Goal: Obtain resource: Download file/media

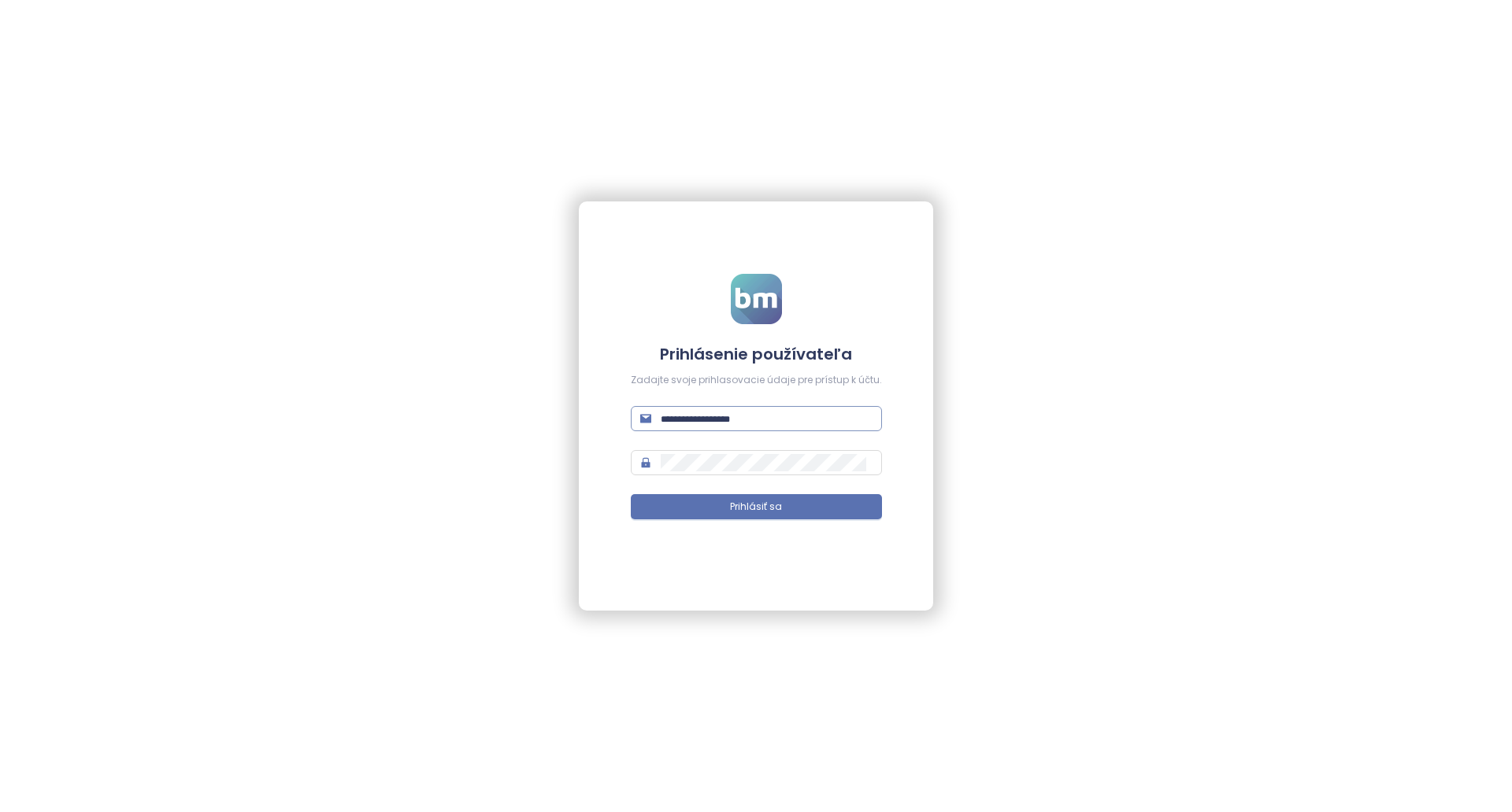
click at [748, 420] on input "text" at bounding box center [767, 419] width 212 height 18
type input "**********"
click at [722, 501] on button "Prihlásiť sa" at bounding box center [756, 507] width 251 height 25
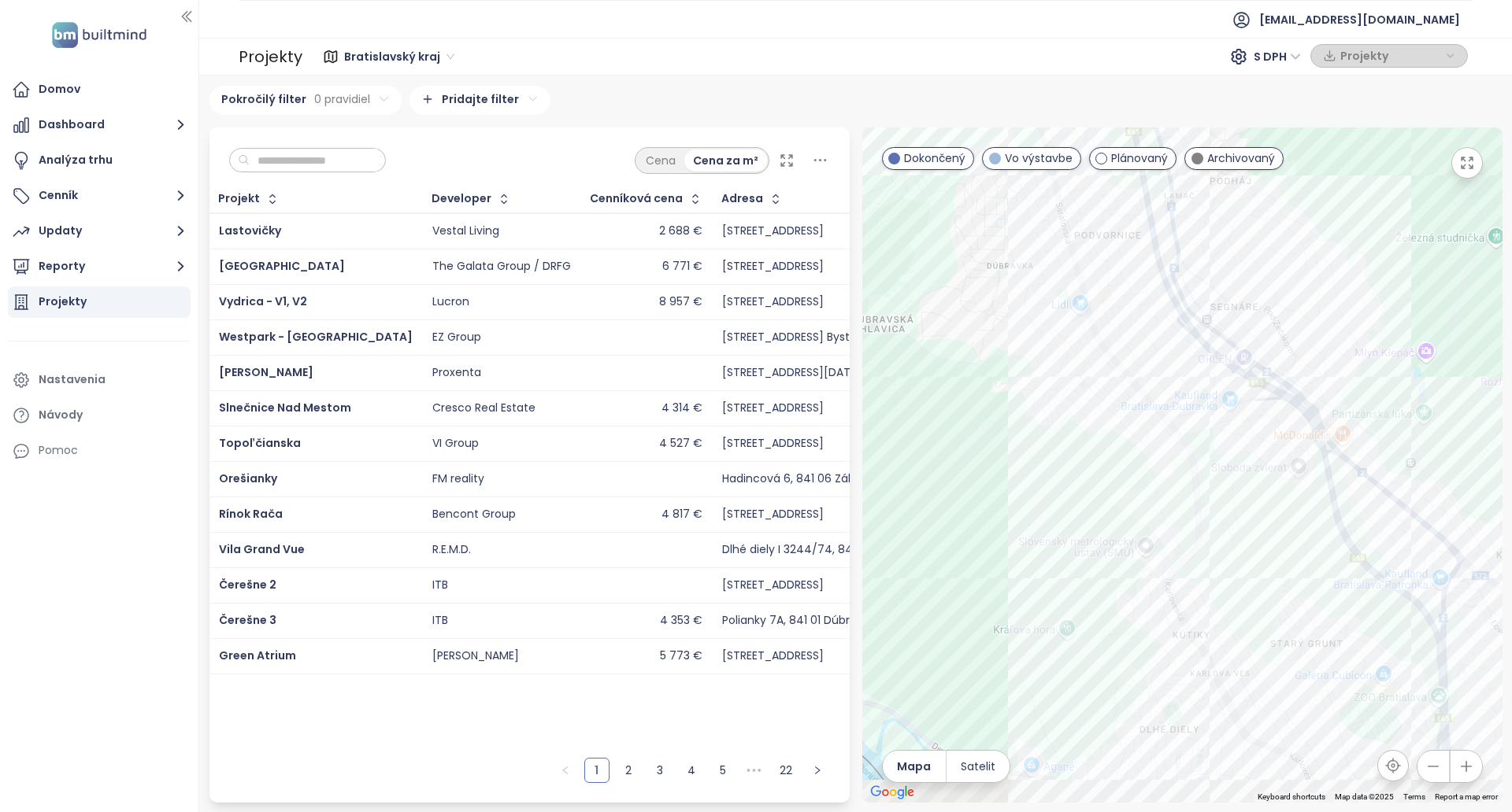
drag, startPoint x: 1235, startPoint y: 637, endPoint x: 1160, endPoint y: 356, distance: 290.8
click at [1160, 356] on div at bounding box center [1182, 465] width 640 height 675
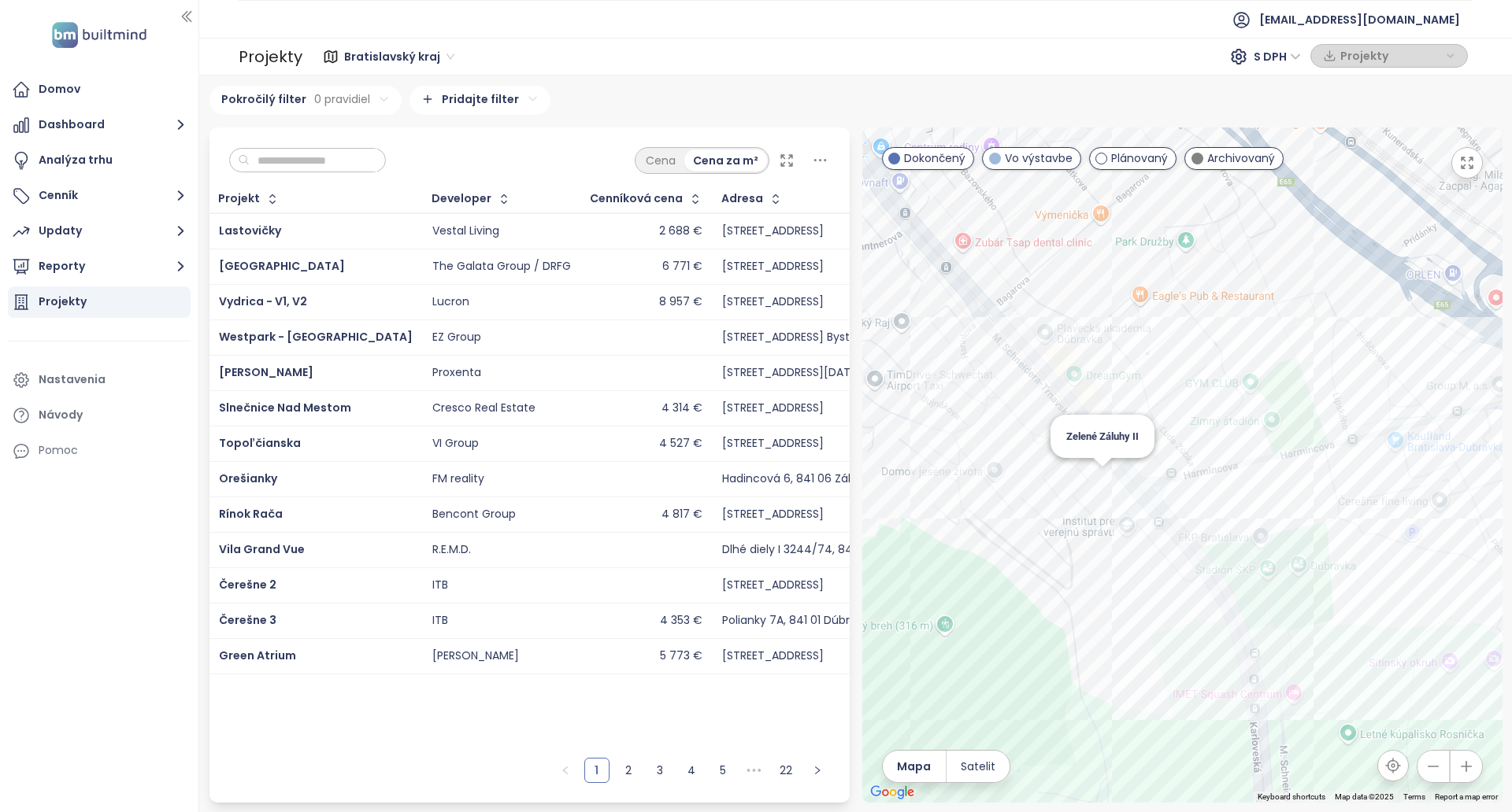
click at [1108, 476] on div "Zelené Záluhy II" at bounding box center [1182, 465] width 640 height 675
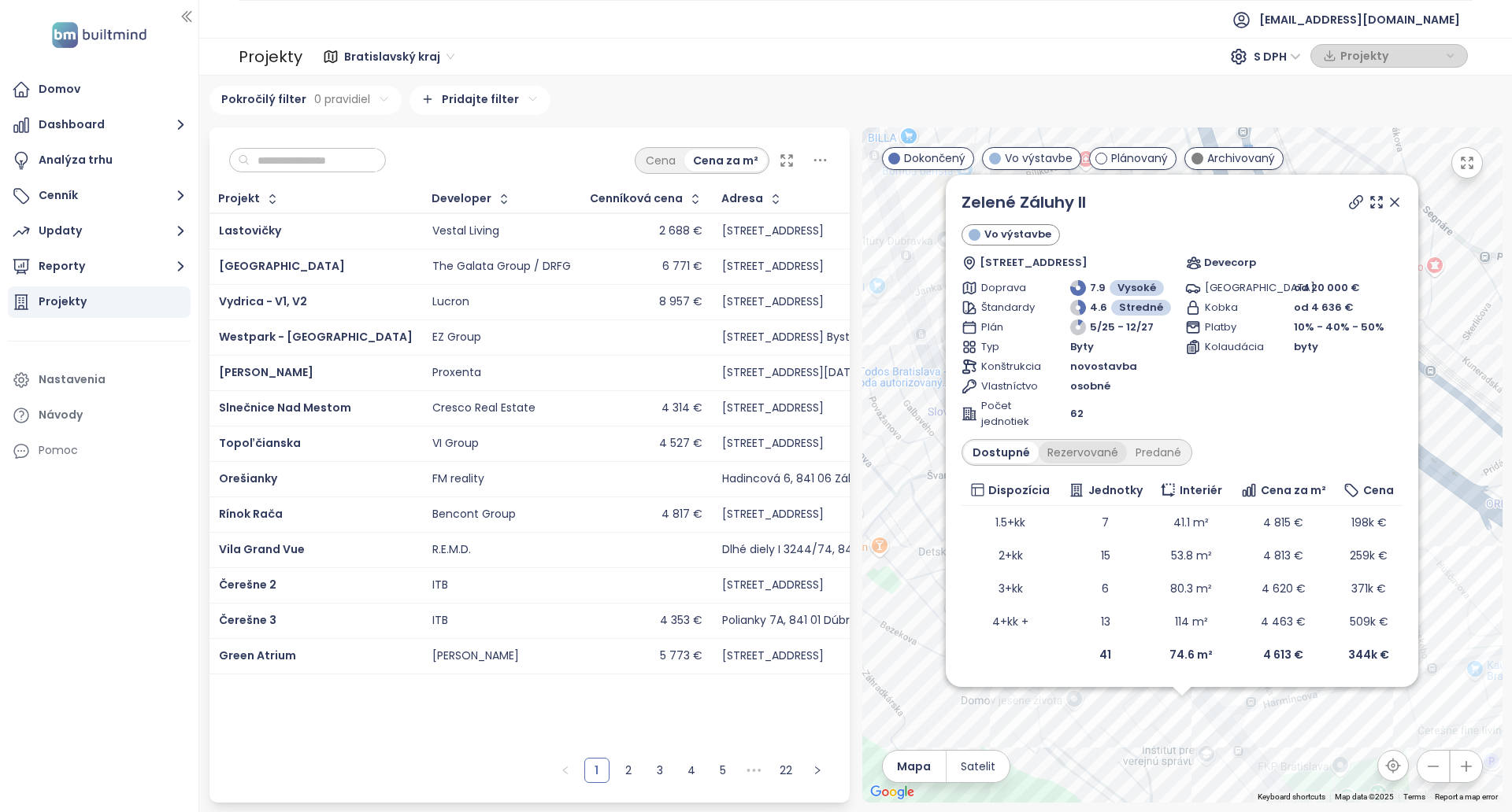
click at [1102, 456] on div "Rezervované" at bounding box center [1082, 452] width 88 height 22
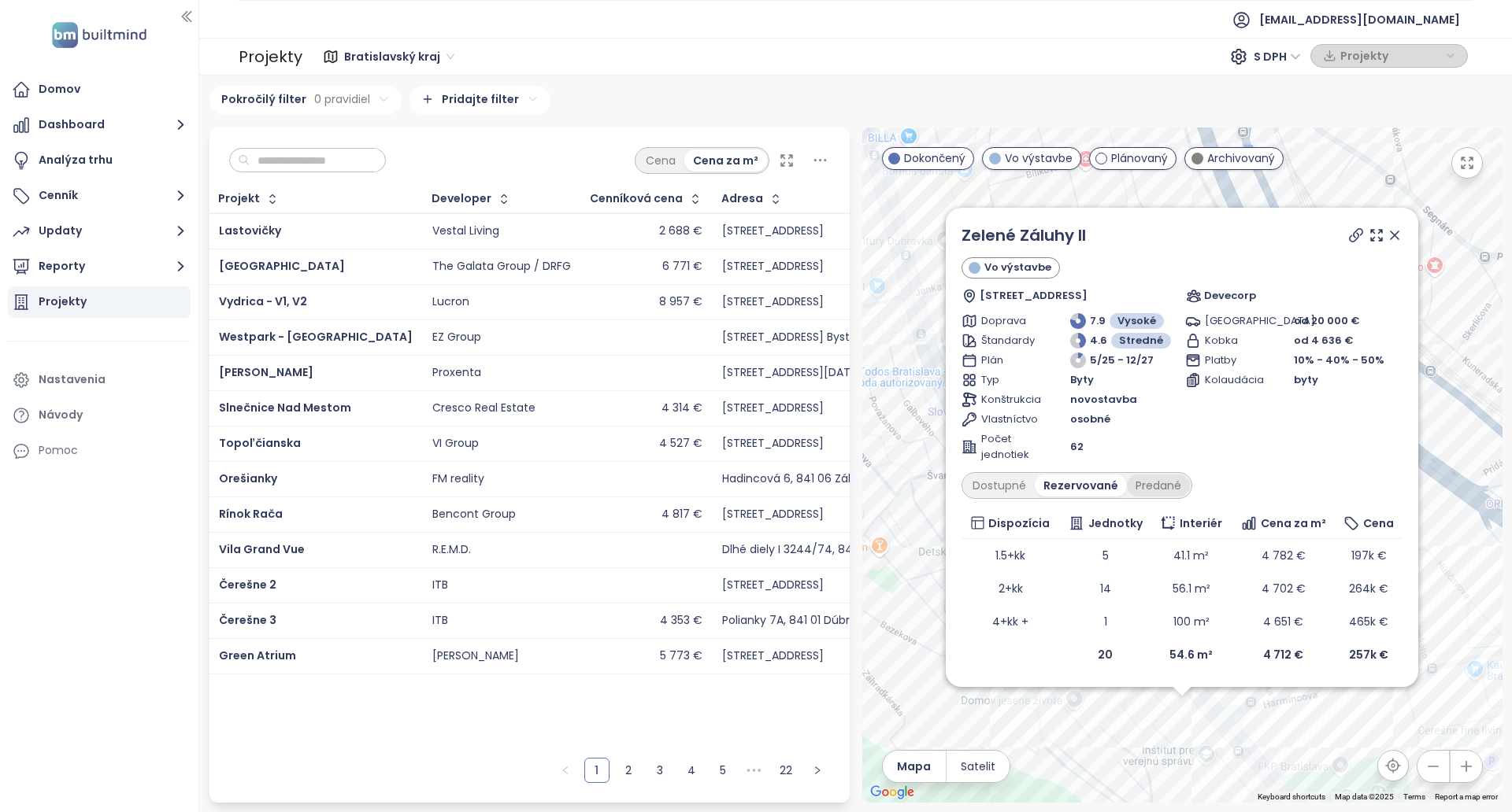
click at [1166, 486] on div "Predané" at bounding box center [1158, 486] width 63 height 22
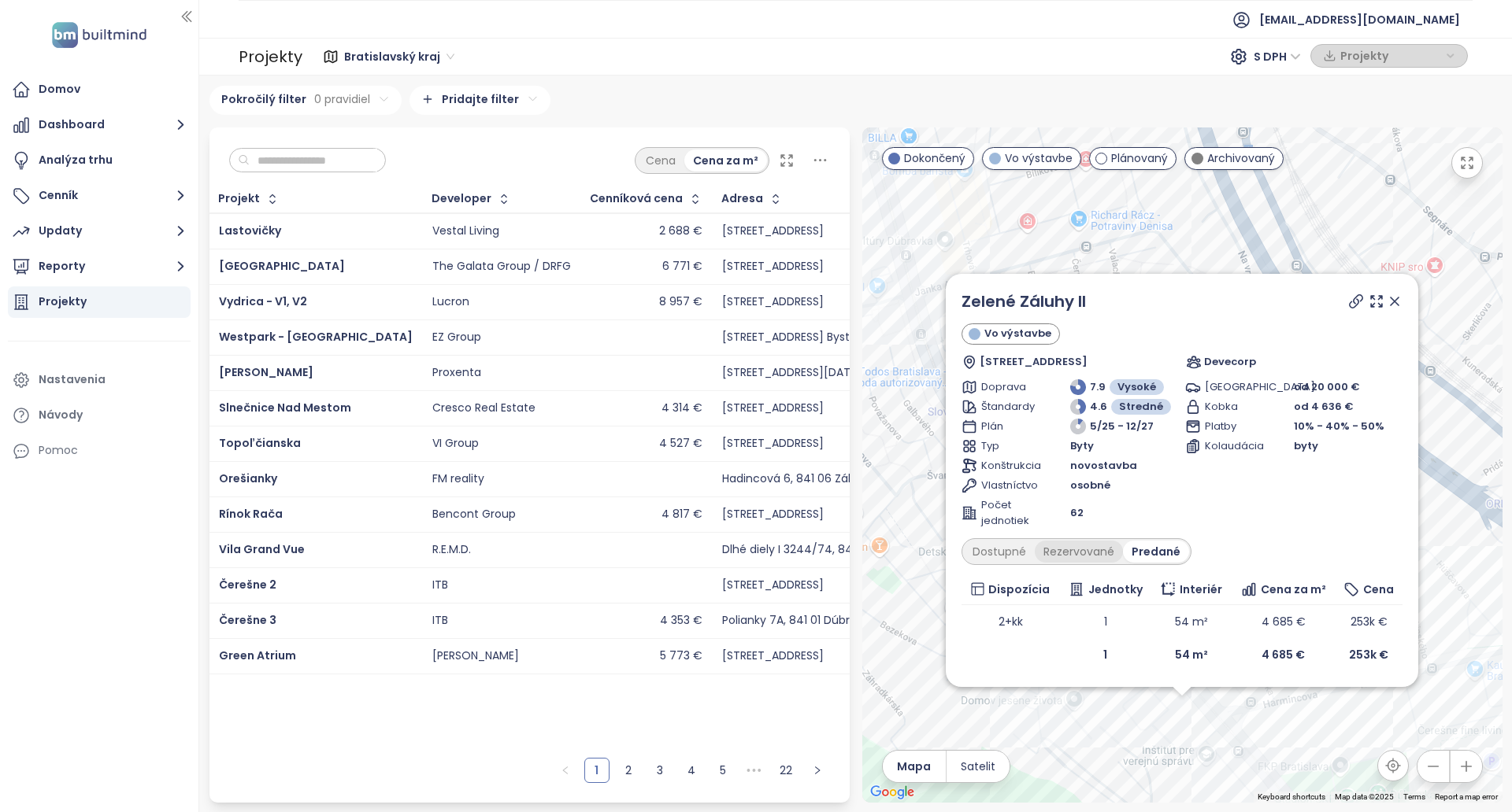
click at [1071, 546] on div "Rezervované" at bounding box center [1078, 551] width 88 height 22
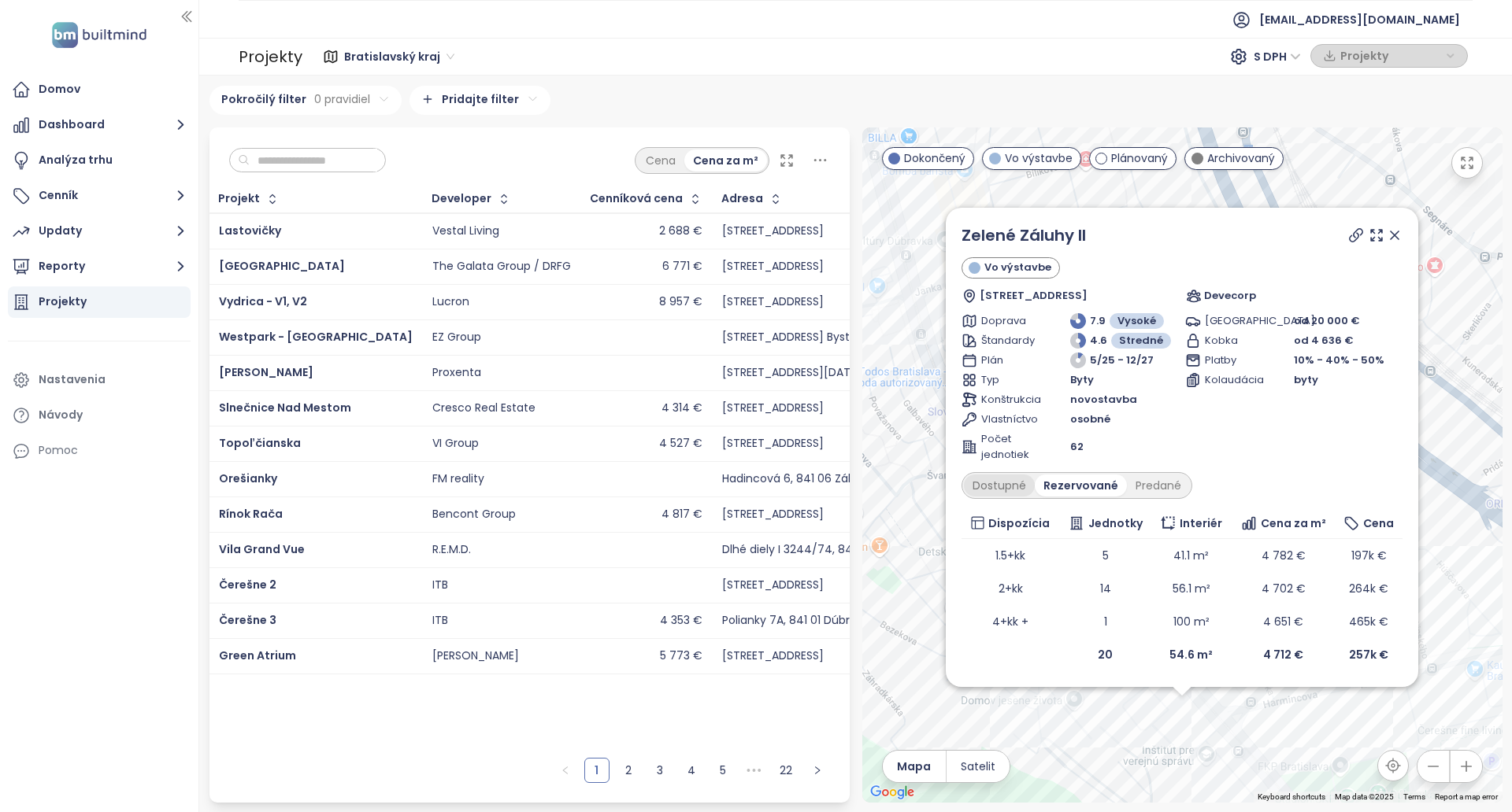
click at [996, 488] on div "Dostupné" at bounding box center [999, 486] width 71 height 22
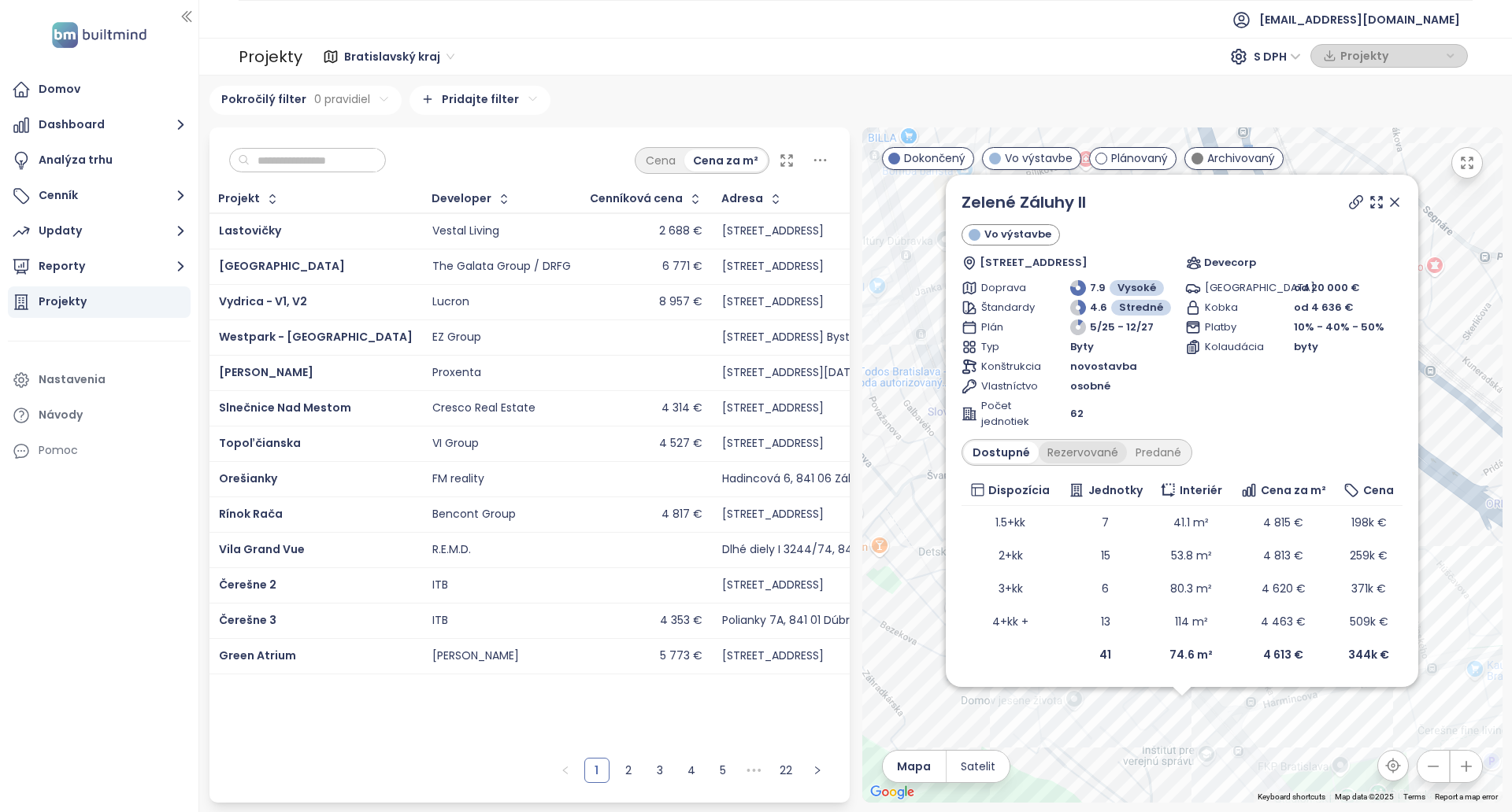
click at [1101, 459] on div "Rezervované" at bounding box center [1082, 452] width 88 height 22
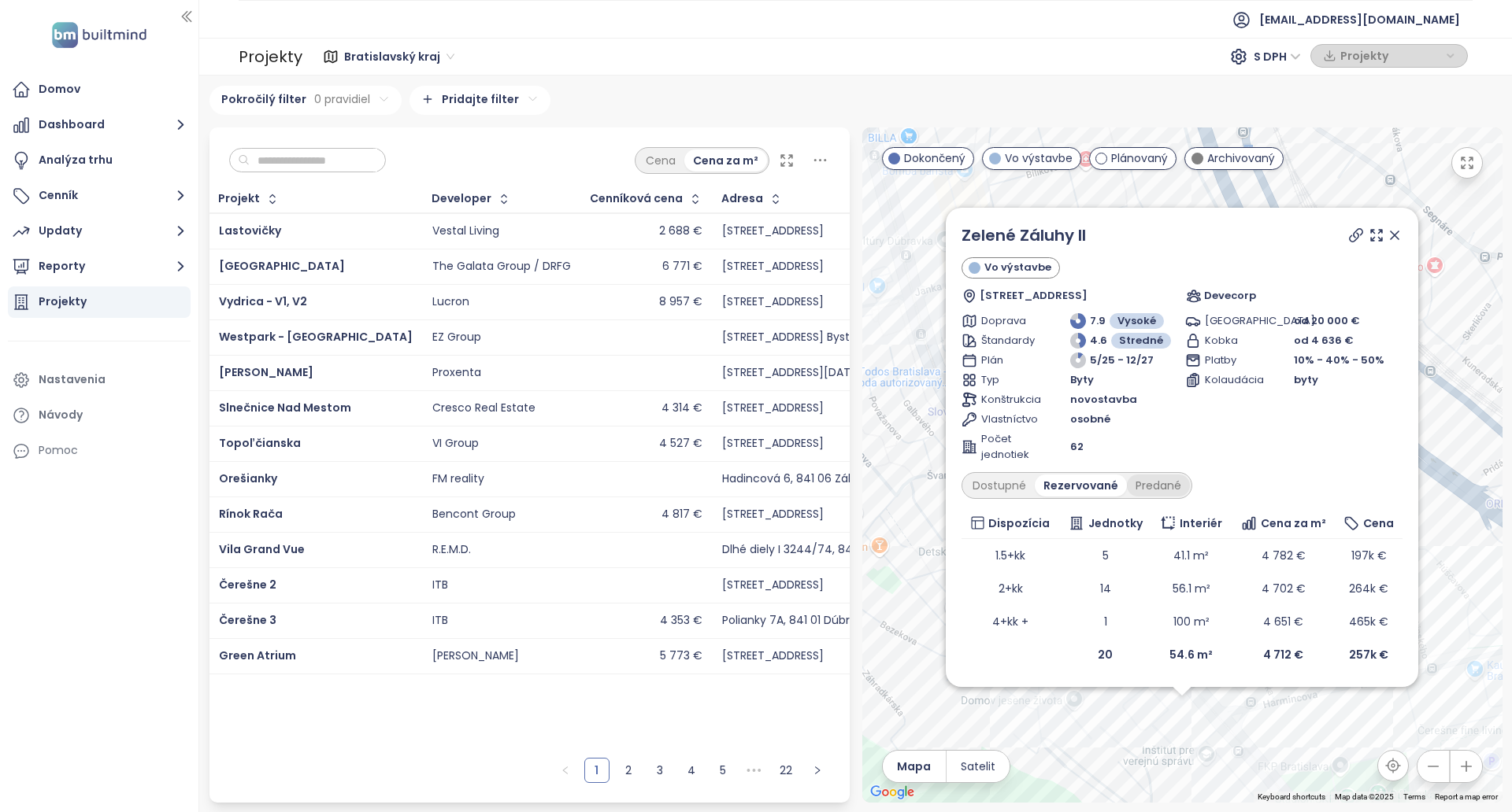
click at [1160, 484] on div "Predané" at bounding box center [1158, 486] width 63 height 22
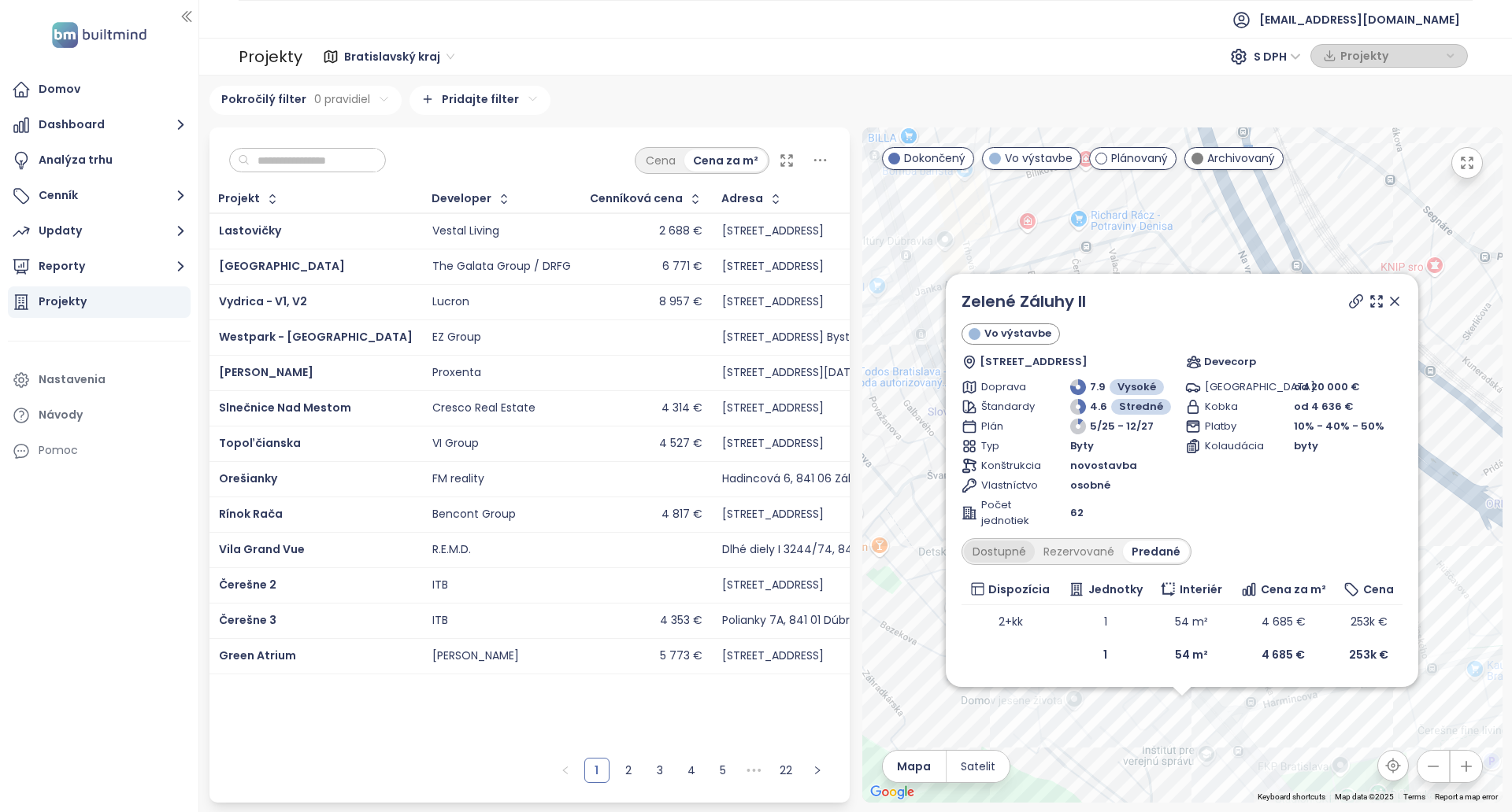
click at [1010, 548] on div "Dostupné" at bounding box center [999, 551] width 71 height 22
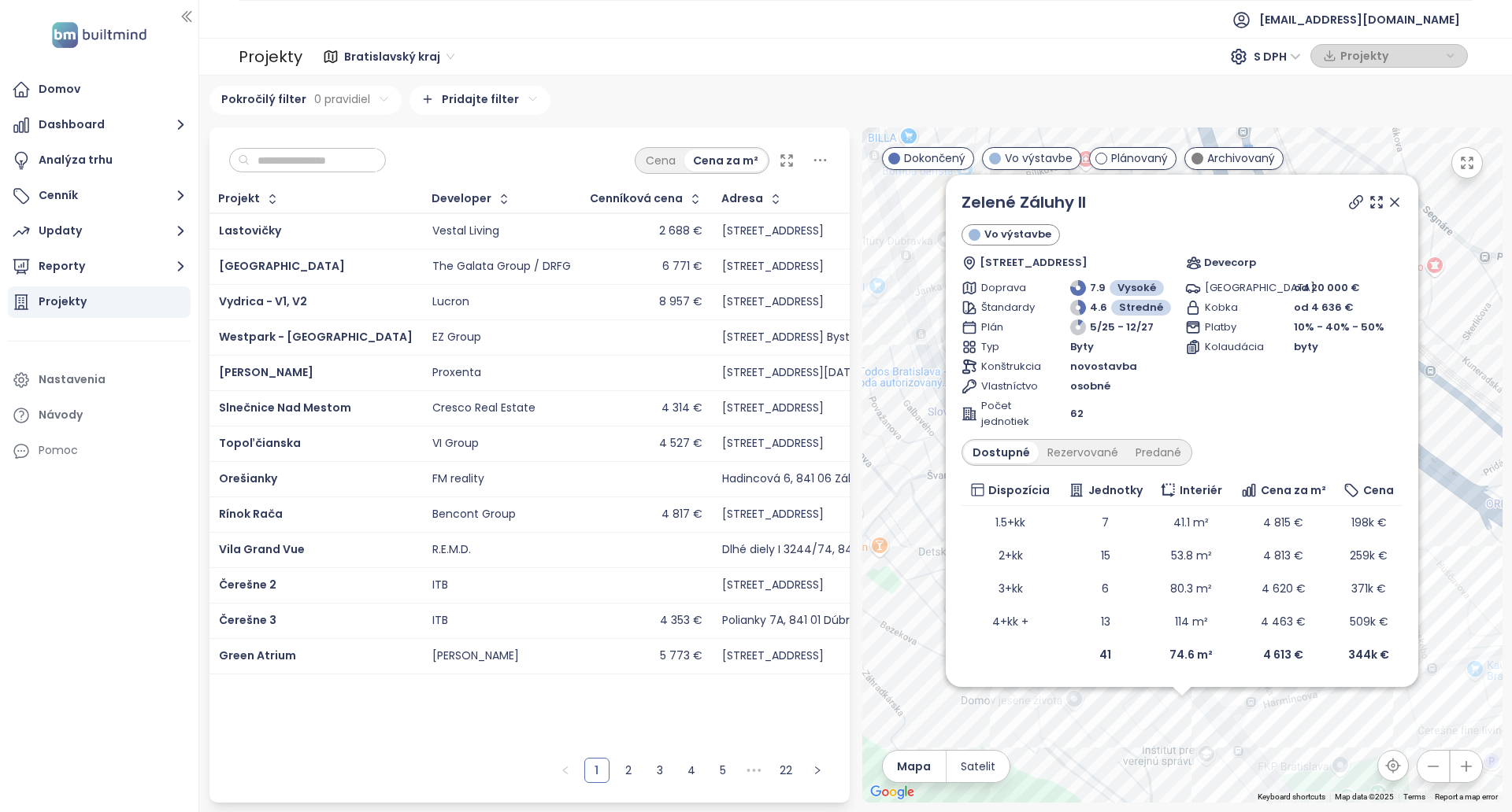
click at [1392, 208] on icon at bounding box center [1394, 202] width 16 height 16
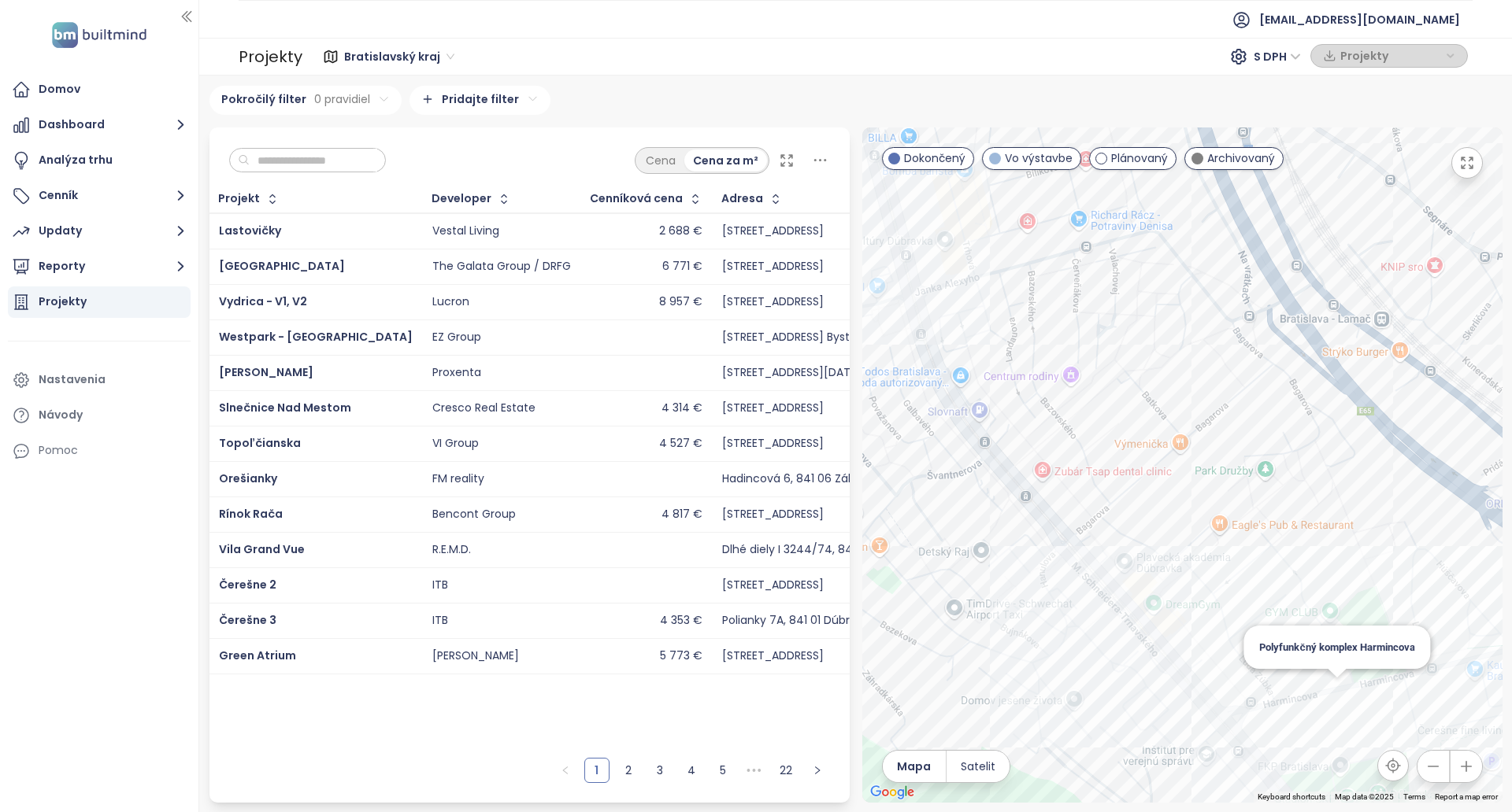
click at [1342, 697] on div "Polyfunkčný komplex Harmincova" at bounding box center [1182, 465] width 640 height 675
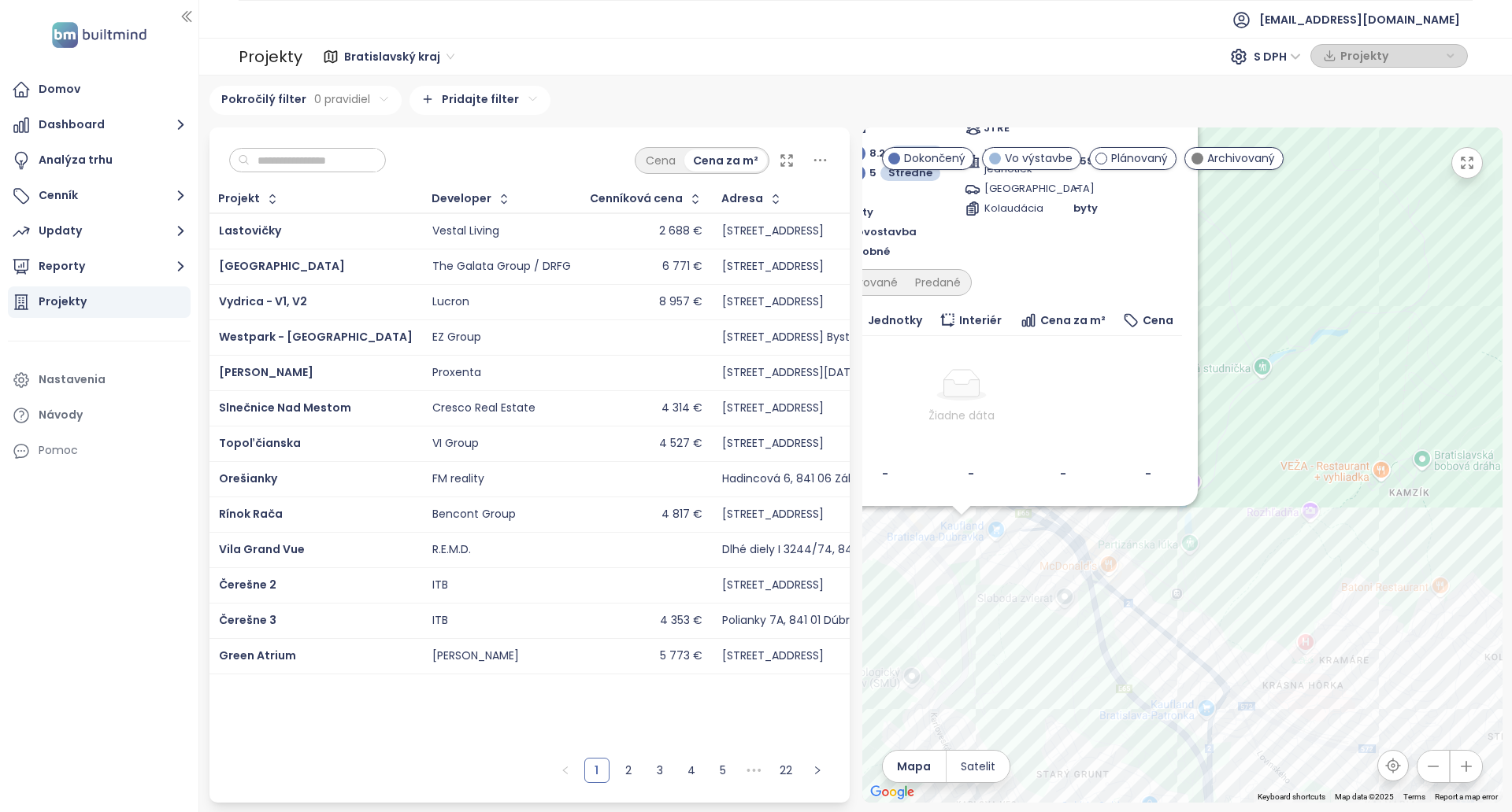
click at [1469, 157] on icon "button" at bounding box center [1467, 162] width 11 height 11
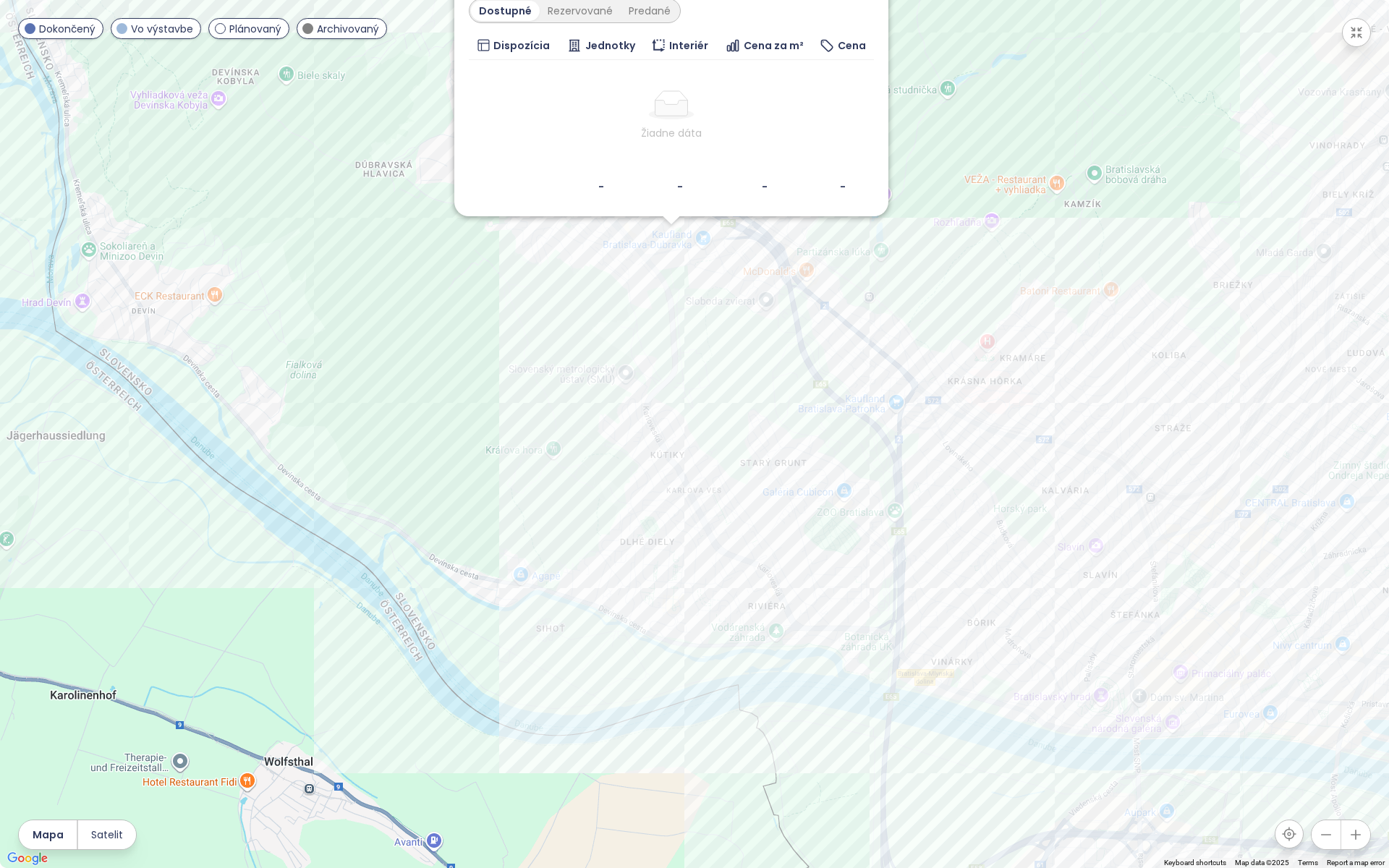
drag, startPoint x: 810, startPoint y: 712, endPoint x: 990, endPoint y: 452, distance: 316.2
click at [990, 452] on div "Polyfunkčný komplex Harmincova Plánovaný Harmincova 3109/4, 841 01 Dúbravka, Sl…" at bounding box center [694, 434] width 1389 height 868
drag, startPoint x: 847, startPoint y: 141, endPoint x: 867, endPoint y: 356, distance: 215.9
click at [867, 356] on div "Polyfunkčný komplex Harmincova Plánovaný Harmincova 3109/4, 841 01 Dúbravka, Sl…" at bounding box center [694, 434] width 1389 height 868
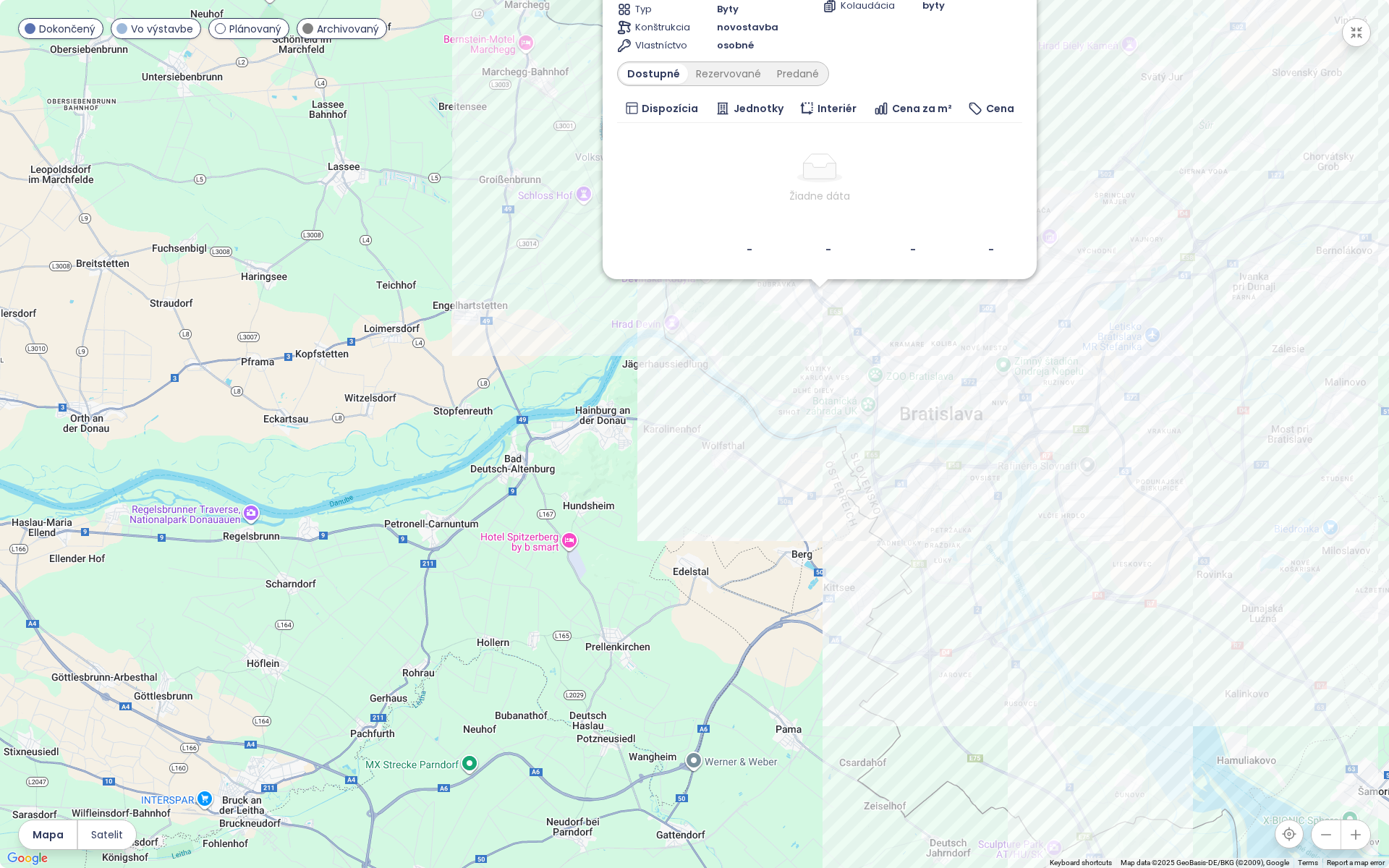
click at [1355, 31] on icon "button" at bounding box center [1356, 32] width 10 height 10
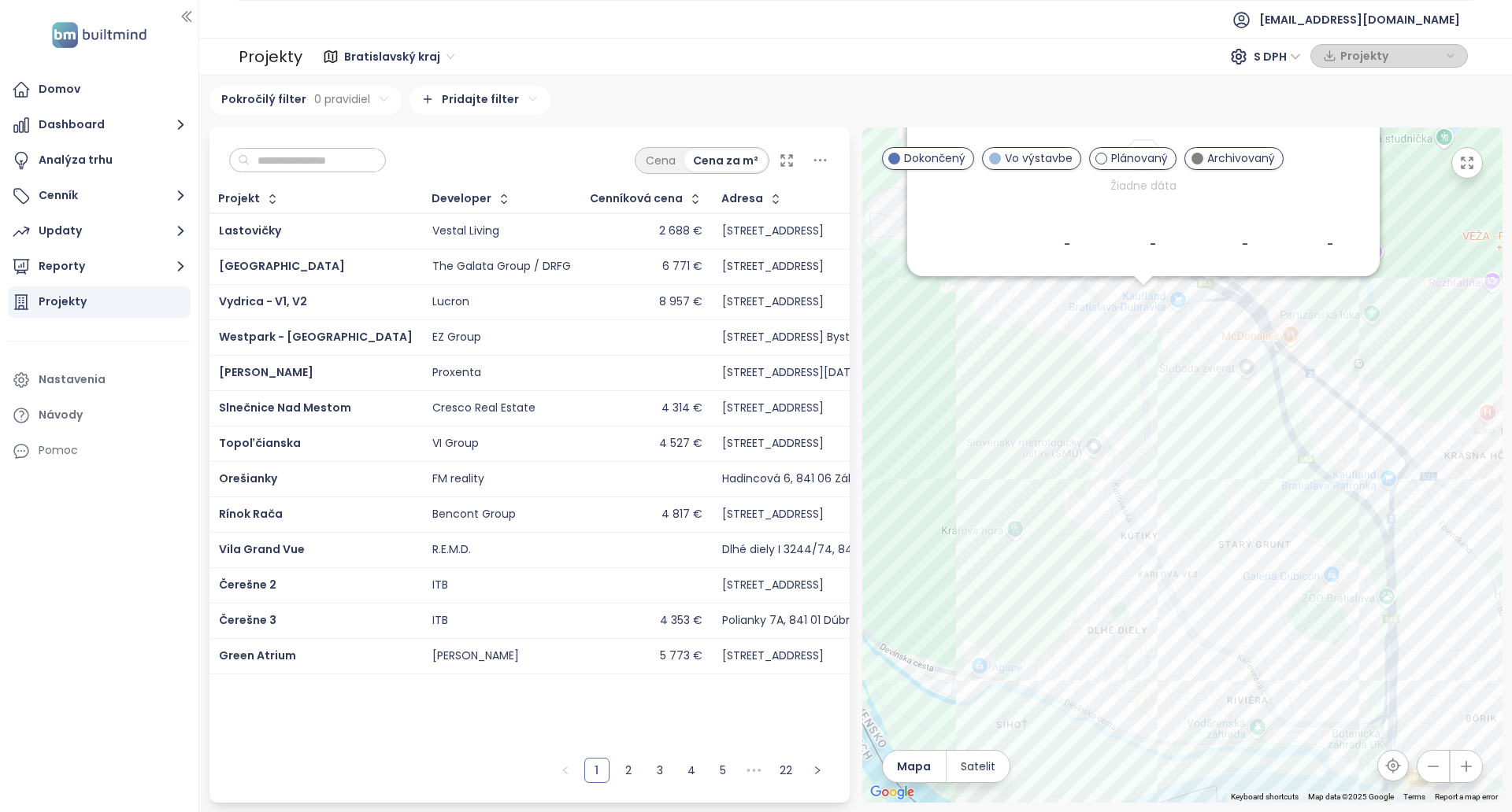
click at [1468, 161] on icon "button" at bounding box center [1467, 162] width 16 height 16
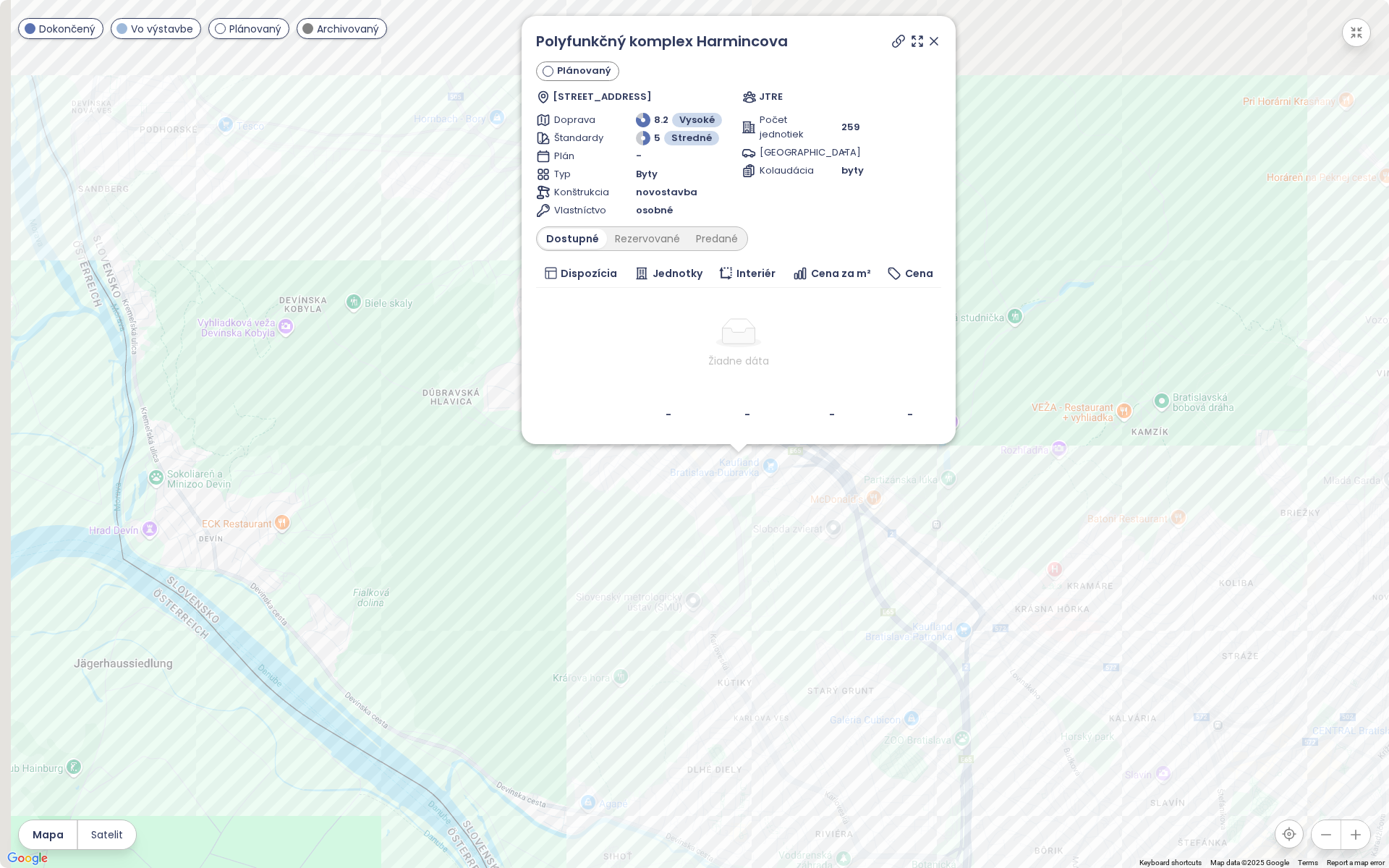
drag, startPoint x: 752, startPoint y: 381, endPoint x: 839, endPoint y: 587, distance: 223.6
click at [839, 587] on div "Polyfunkčný komplex Harmincova Plánovaný Harmincova 3109/4, 841 01 Dúbravka, Sl…" at bounding box center [694, 434] width 1389 height 868
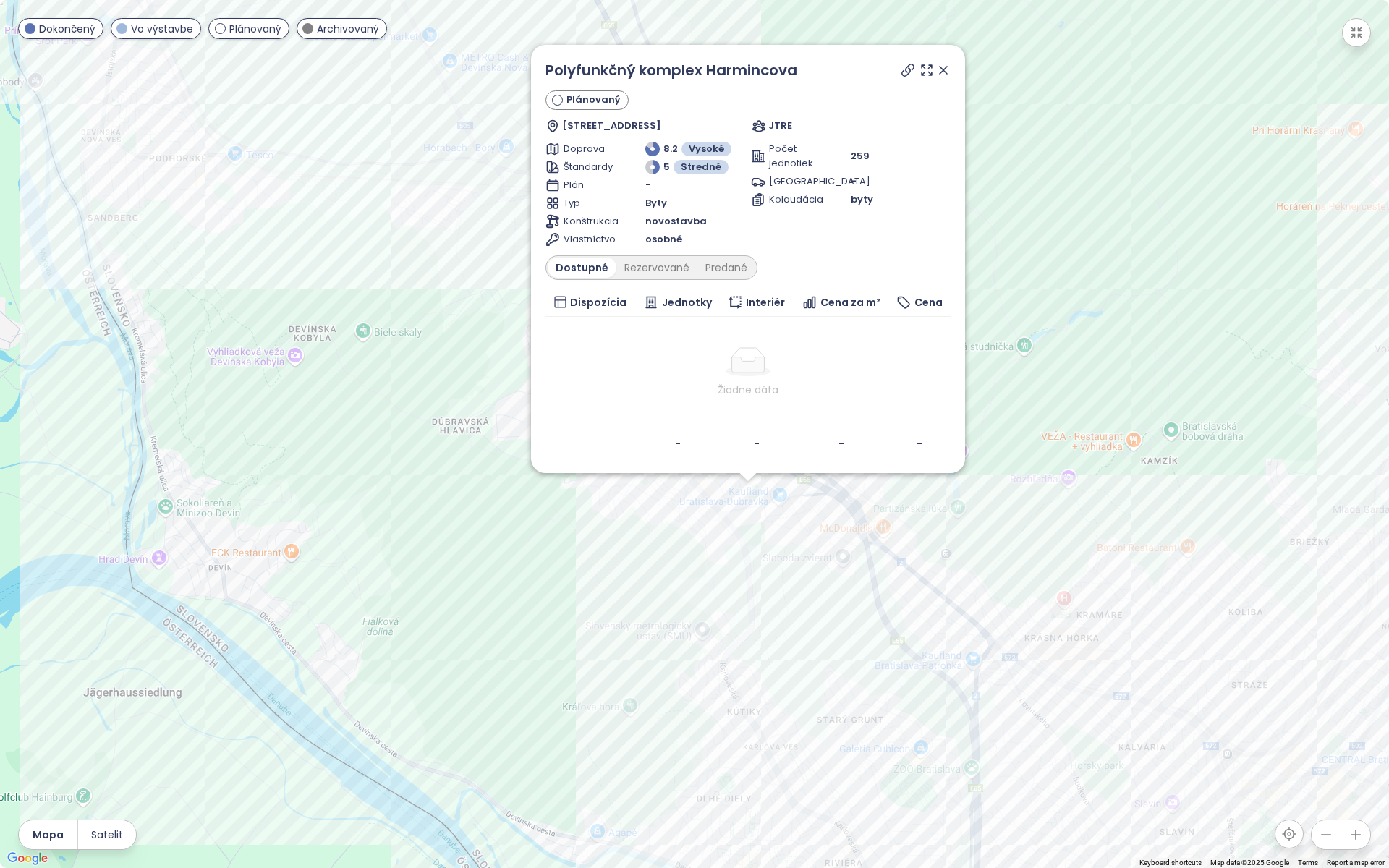
click at [704, 517] on div "Polyfunkčný komplex Harmincova Plánovaný Harmincova 3109/4, 841 01 Dúbravka, Sl…" at bounding box center [694, 434] width 1389 height 868
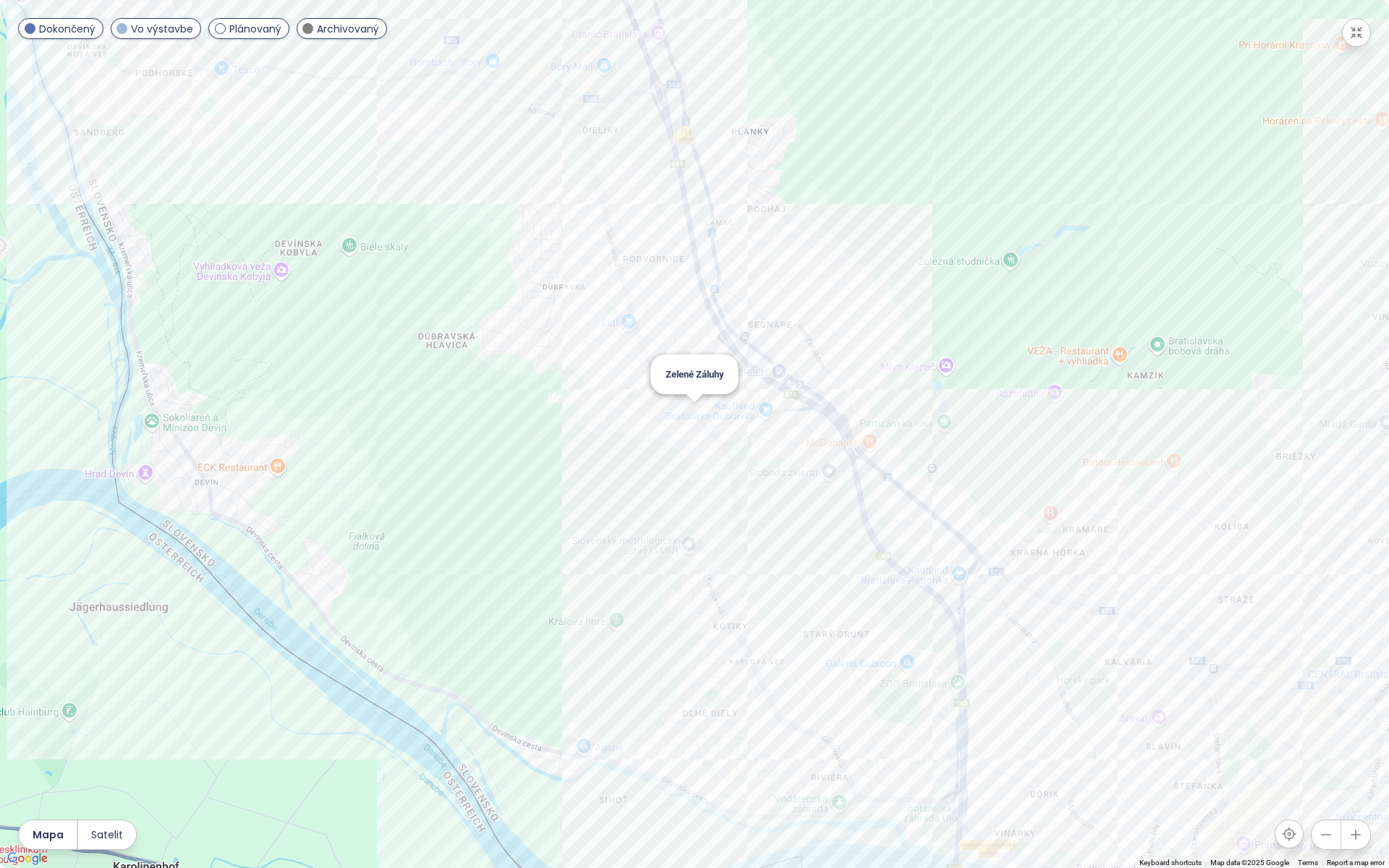
click at [718, 527] on div "Zelené Záluhy" at bounding box center [694, 434] width 1389 height 868
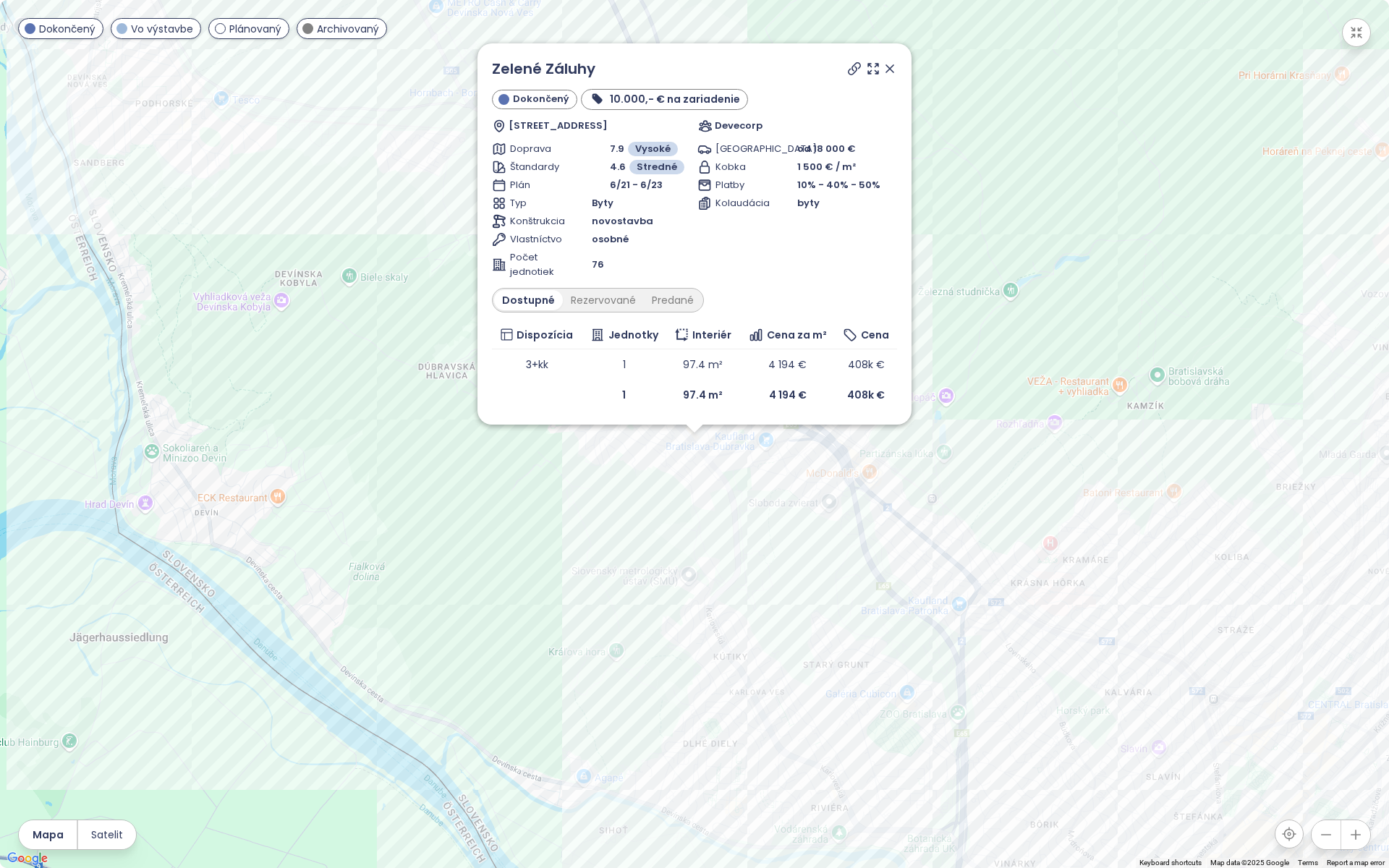
click at [738, 430] on div "Zelené Záluhy Dokončený 10.000,- € na zariadenie Hanulova 3151, 841 01 Dúbravka…" at bounding box center [694, 434] width 1389 height 868
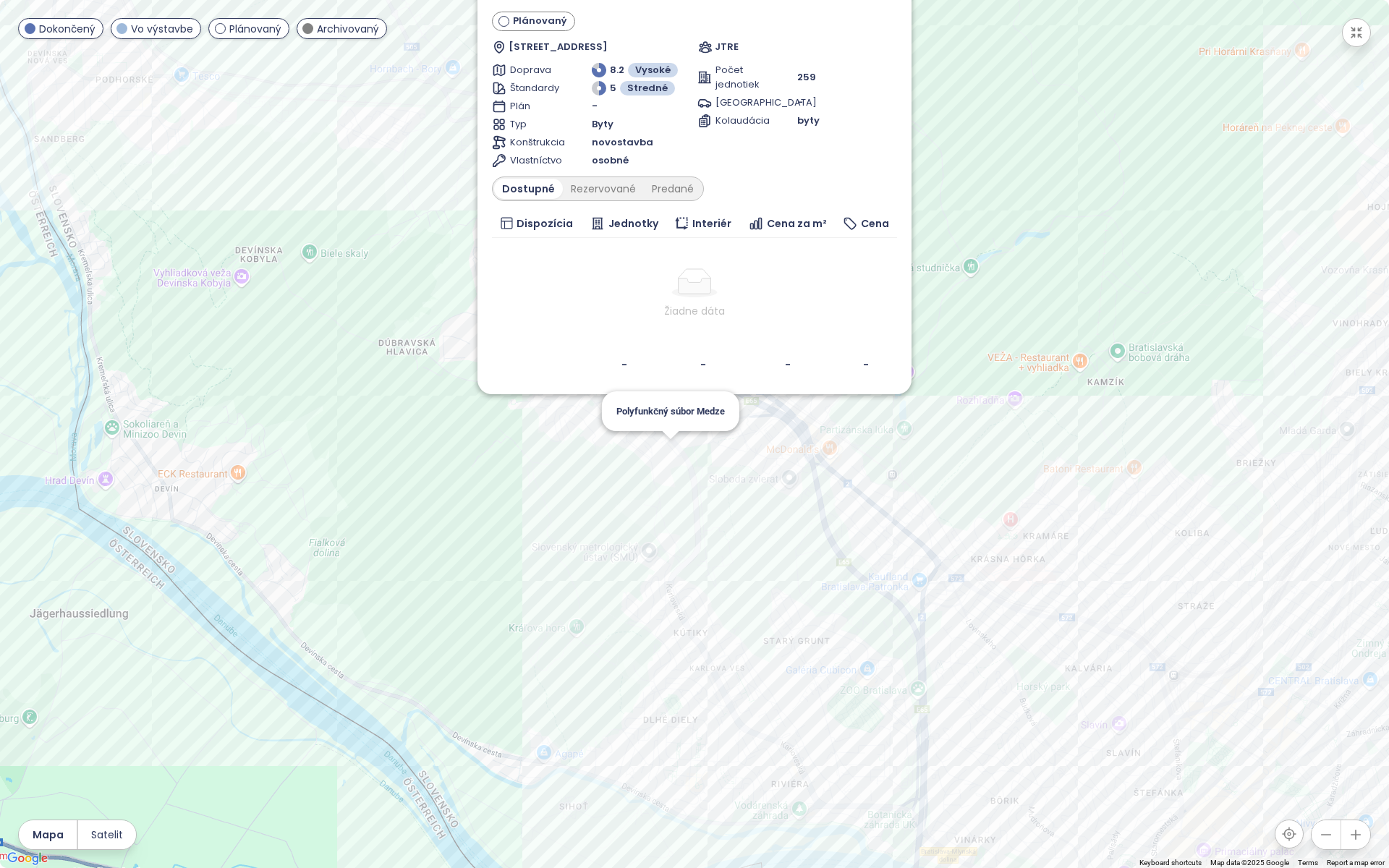
click at [667, 450] on div "Polyfunkčný komplex Harmincova Plánovaný Harmincova 3109/4, 841 01 Dúbravka, Sl…" at bounding box center [694, 434] width 1389 height 868
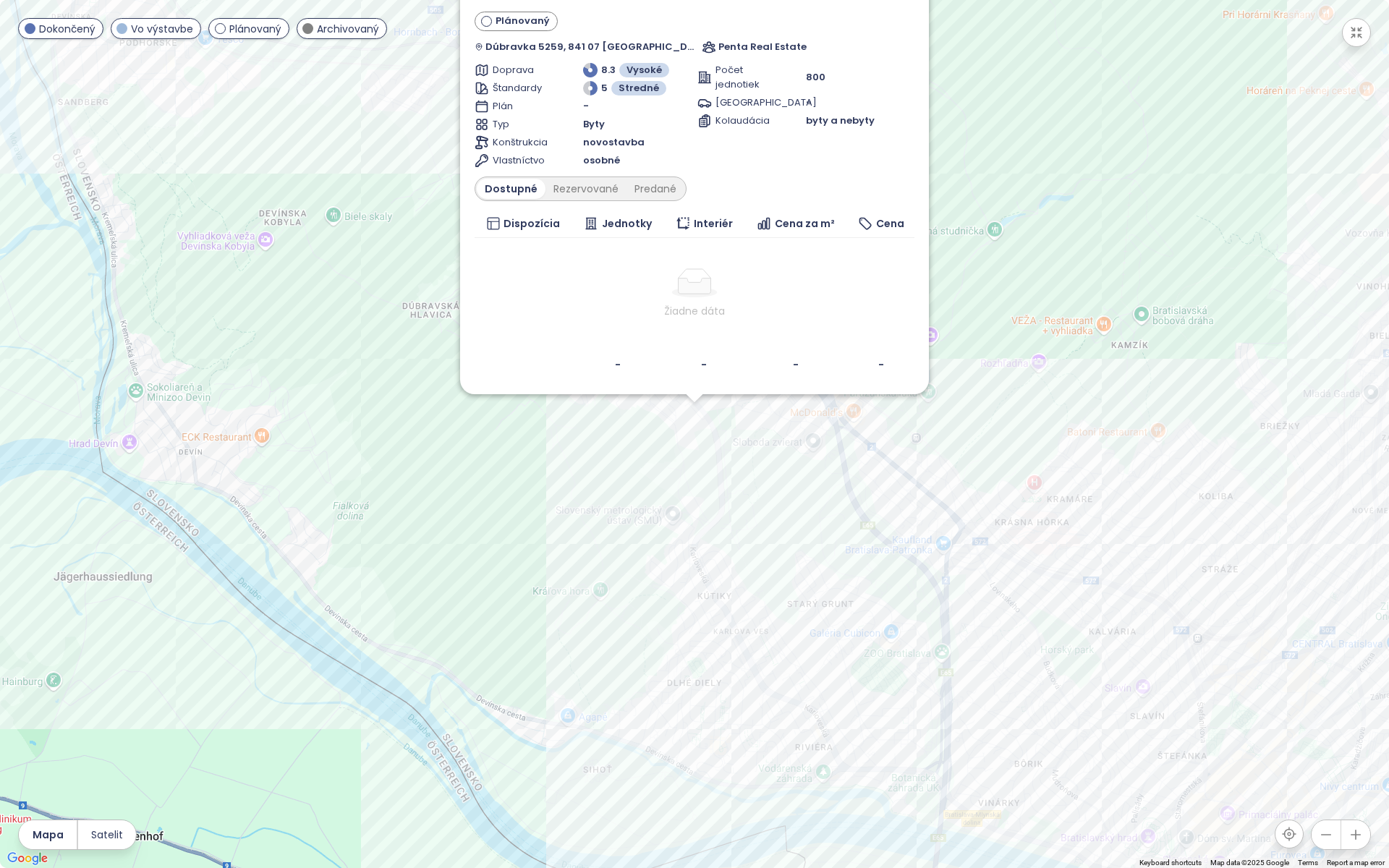
click at [960, 111] on div "Polyfunkčný súbor Medze Plánovaný Dúbravka 5259, 841 07 Bratislava, Slovakia Pe…" at bounding box center [694, 434] width 1389 height 868
click at [1011, 279] on div "Polyfunkčný súbor Medze Plánovaný Dúbravka 5259, 841 07 Bratislava, Slovakia Pe…" at bounding box center [694, 434] width 1389 height 868
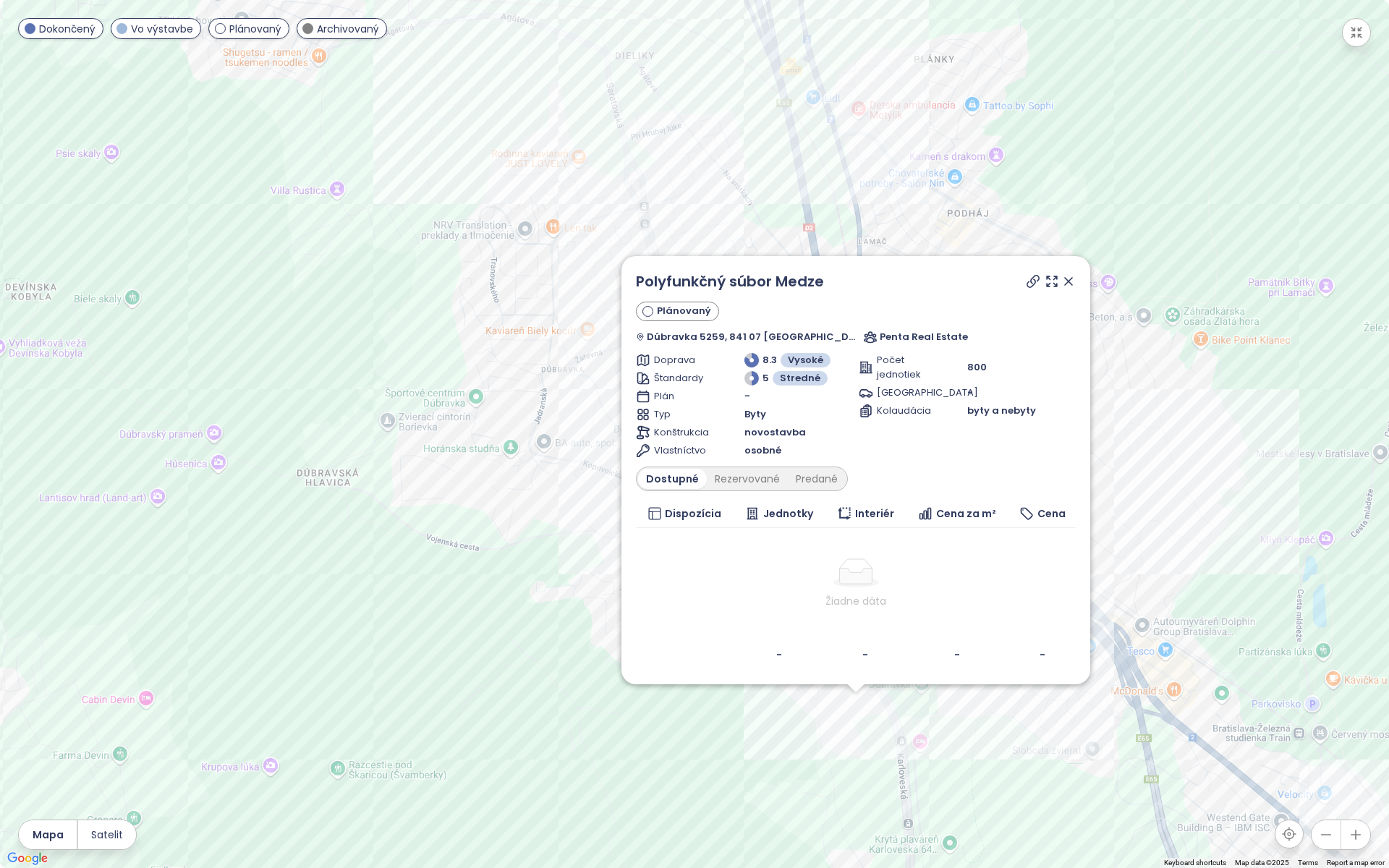
drag, startPoint x: 803, startPoint y: 480, endPoint x: 1012, endPoint y: 657, distance: 273.9
click at [997, 741] on div "Polyfunkčný súbor Medze Plánovaný Dúbravka 5259, 841 07 Bratislava, Slovakia Pe…" at bounding box center [694, 434] width 1389 height 868
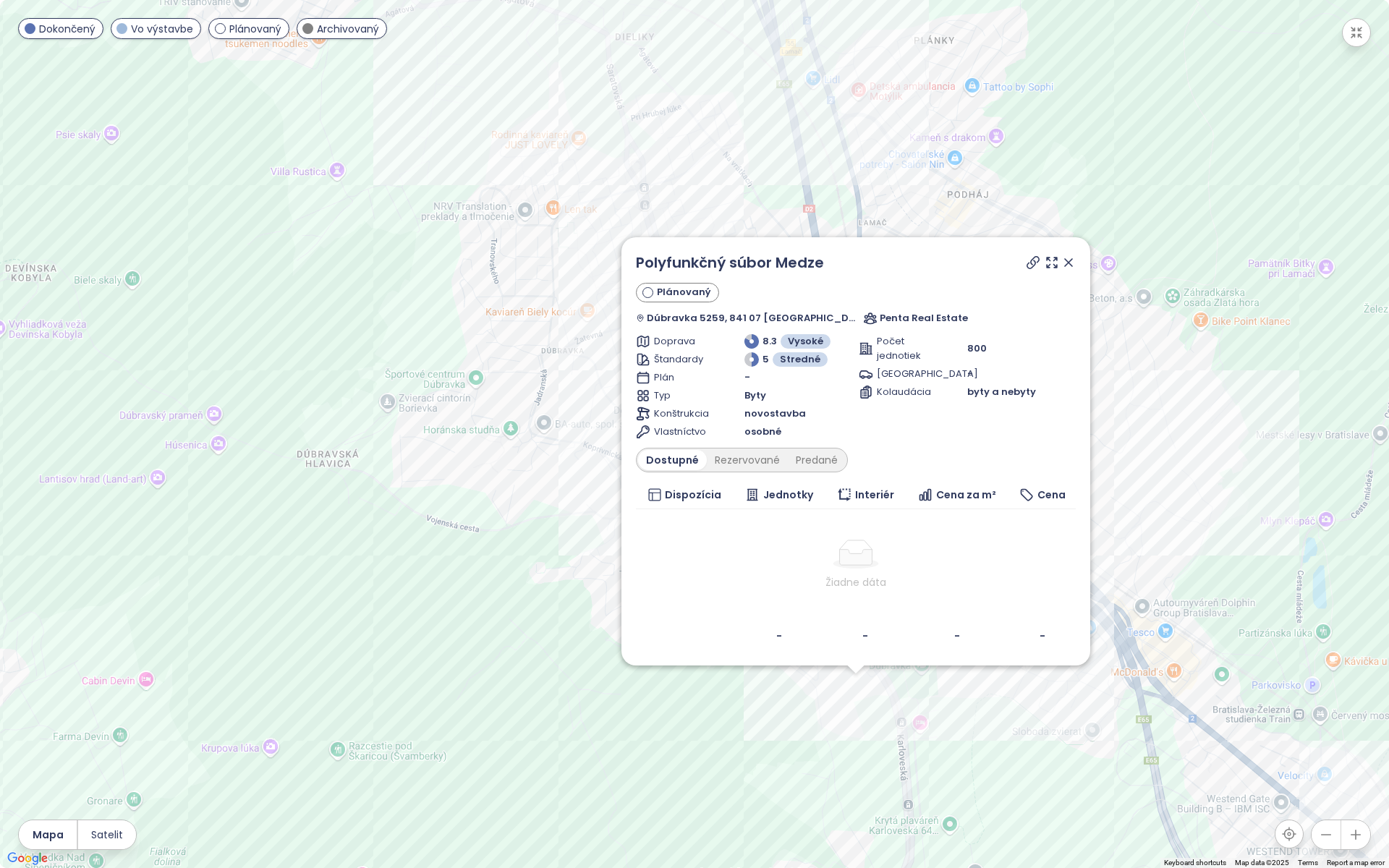
click at [1061, 265] on icon at bounding box center [1068, 263] width 15 height 15
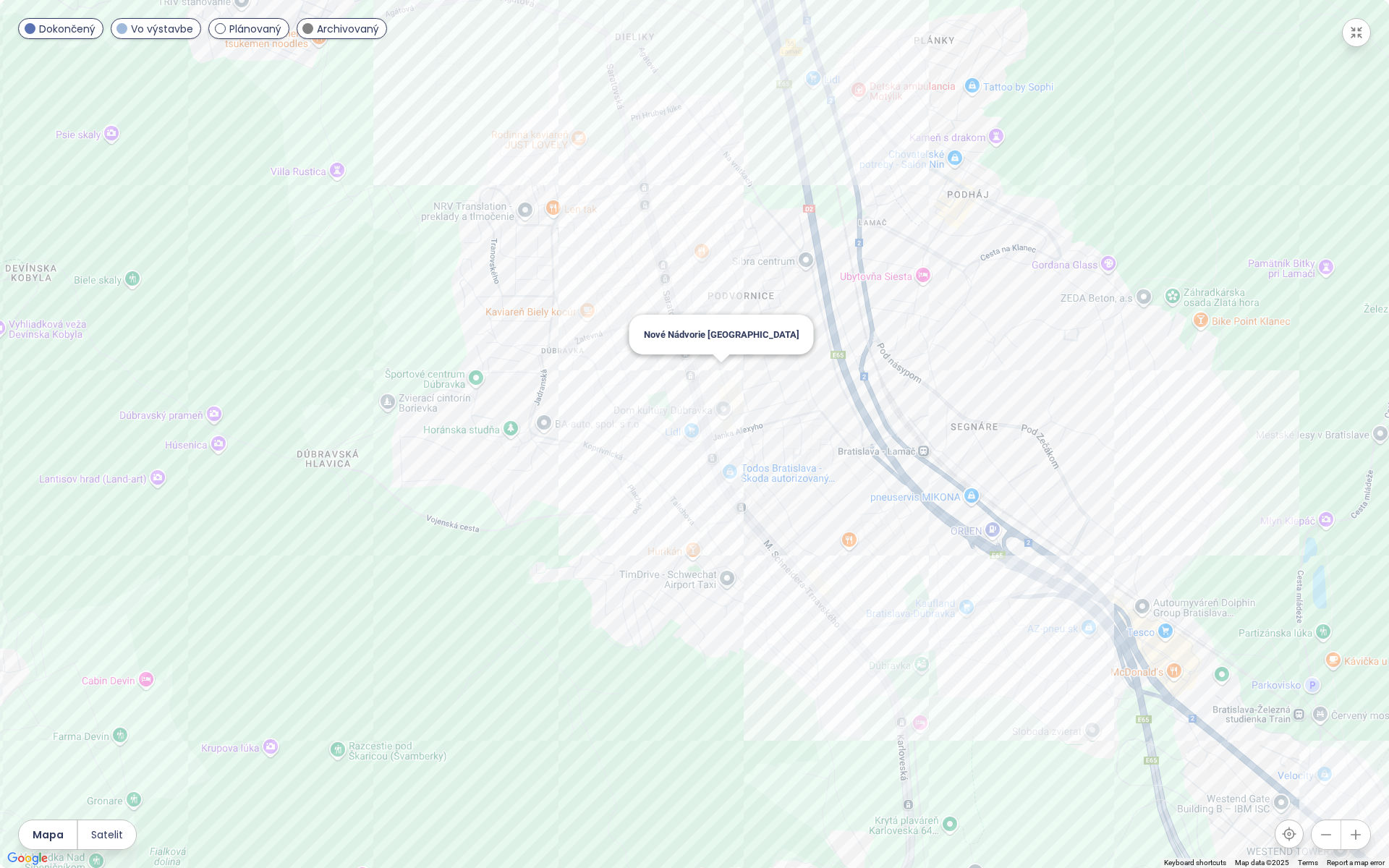
click at [719, 370] on div "Nové Nádvorie Dúbravka" at bounding box center [694, 434] width 1389 height 868
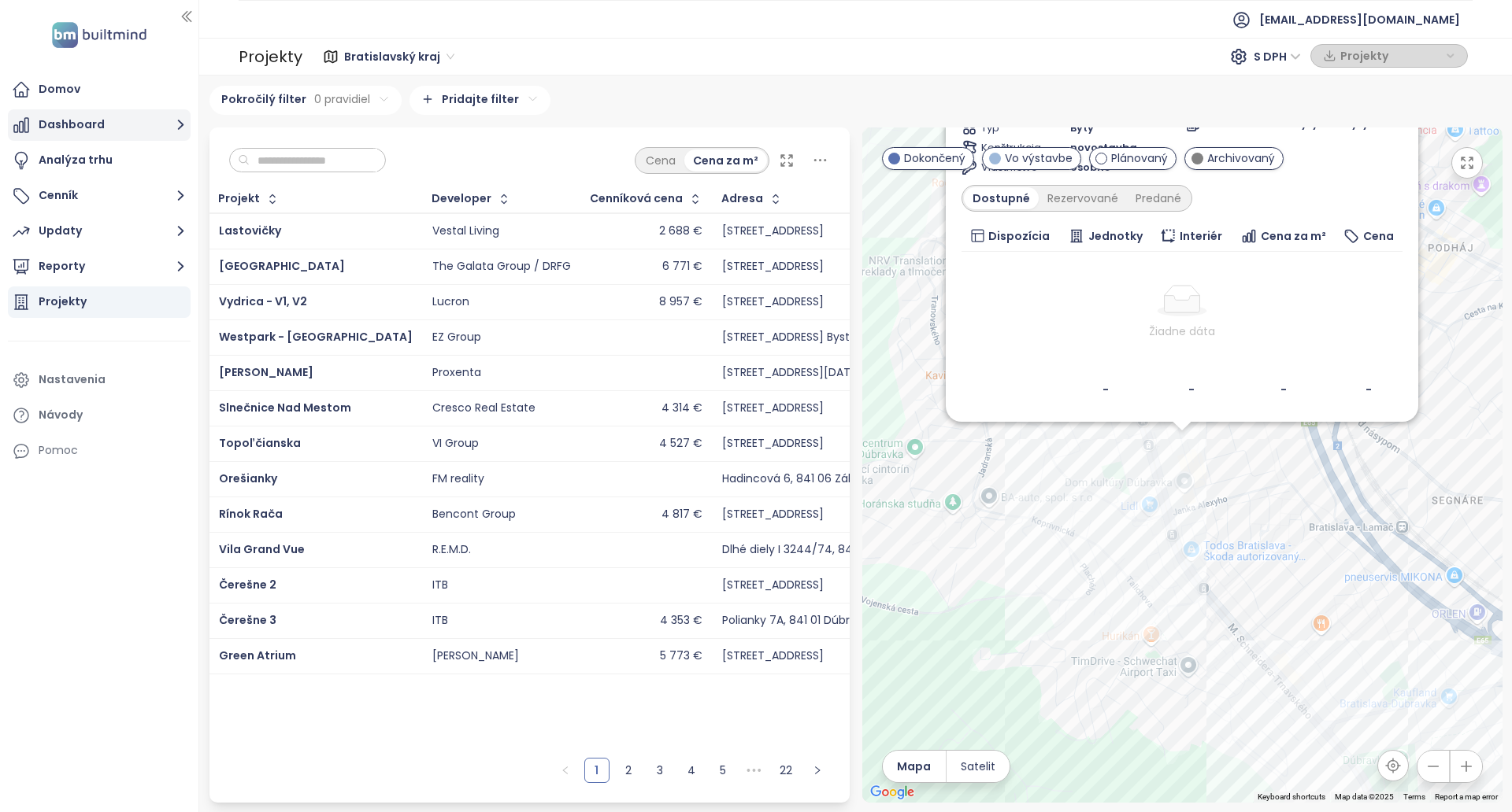
click at [95, 122] on button "Dashboard" at bounding box center [98, 124] width 182 height 31
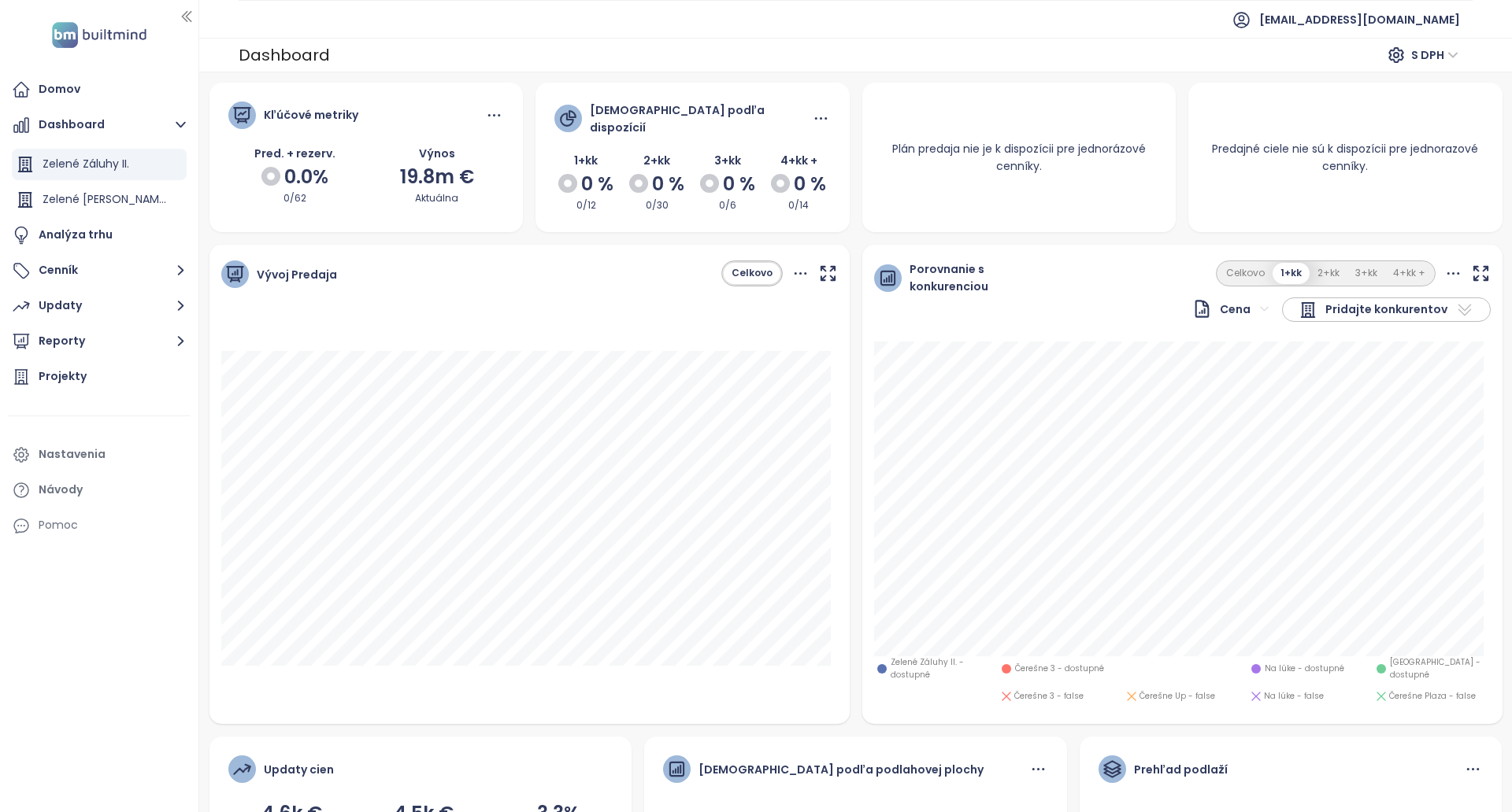
click at [1471, 267] on icon "button" at bounding box center [1480, 273] width 19 height 19
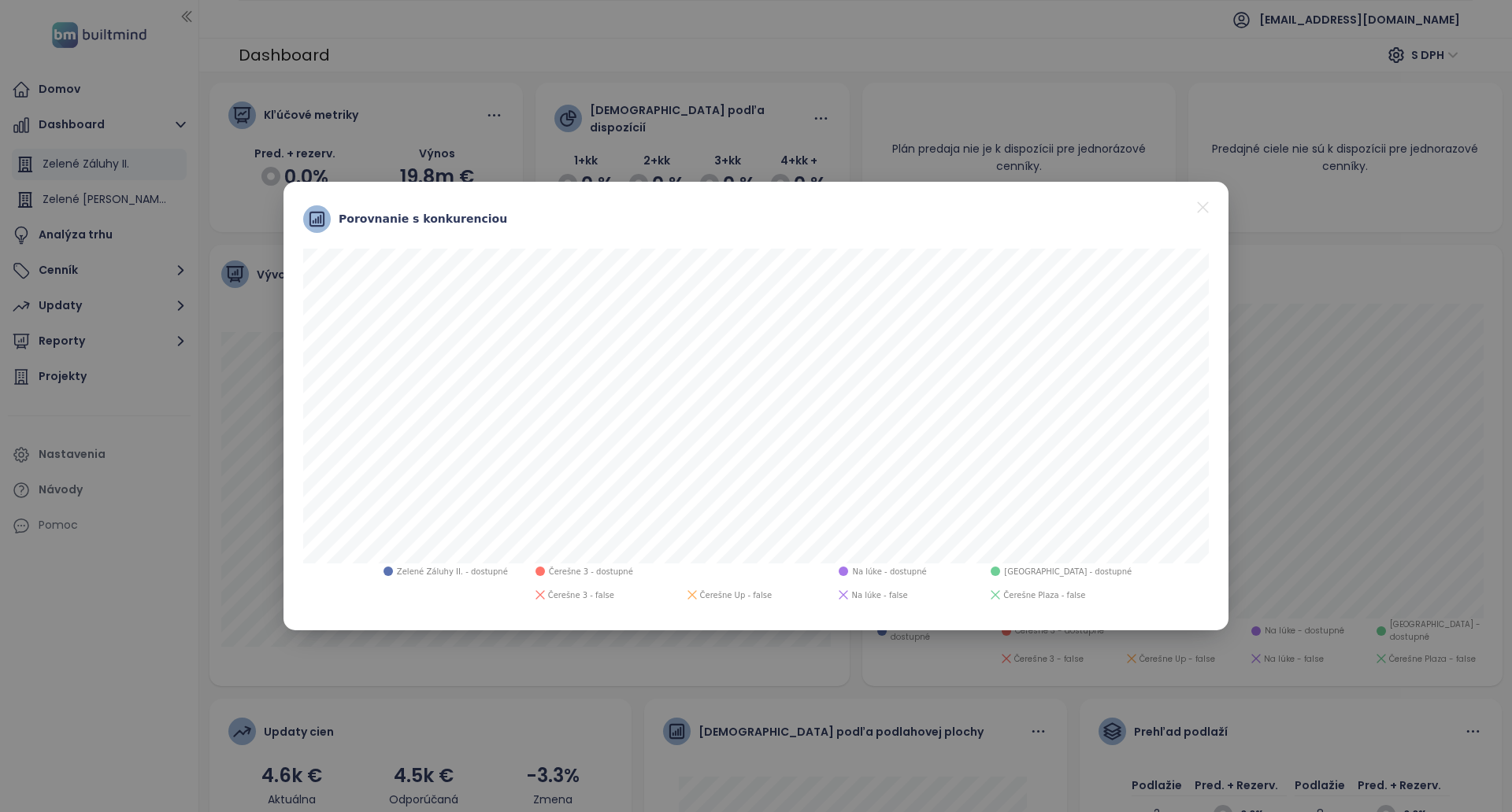
click at [1205, 208] on icon "close" at bounding box center [1202, 207] width 11 height 11
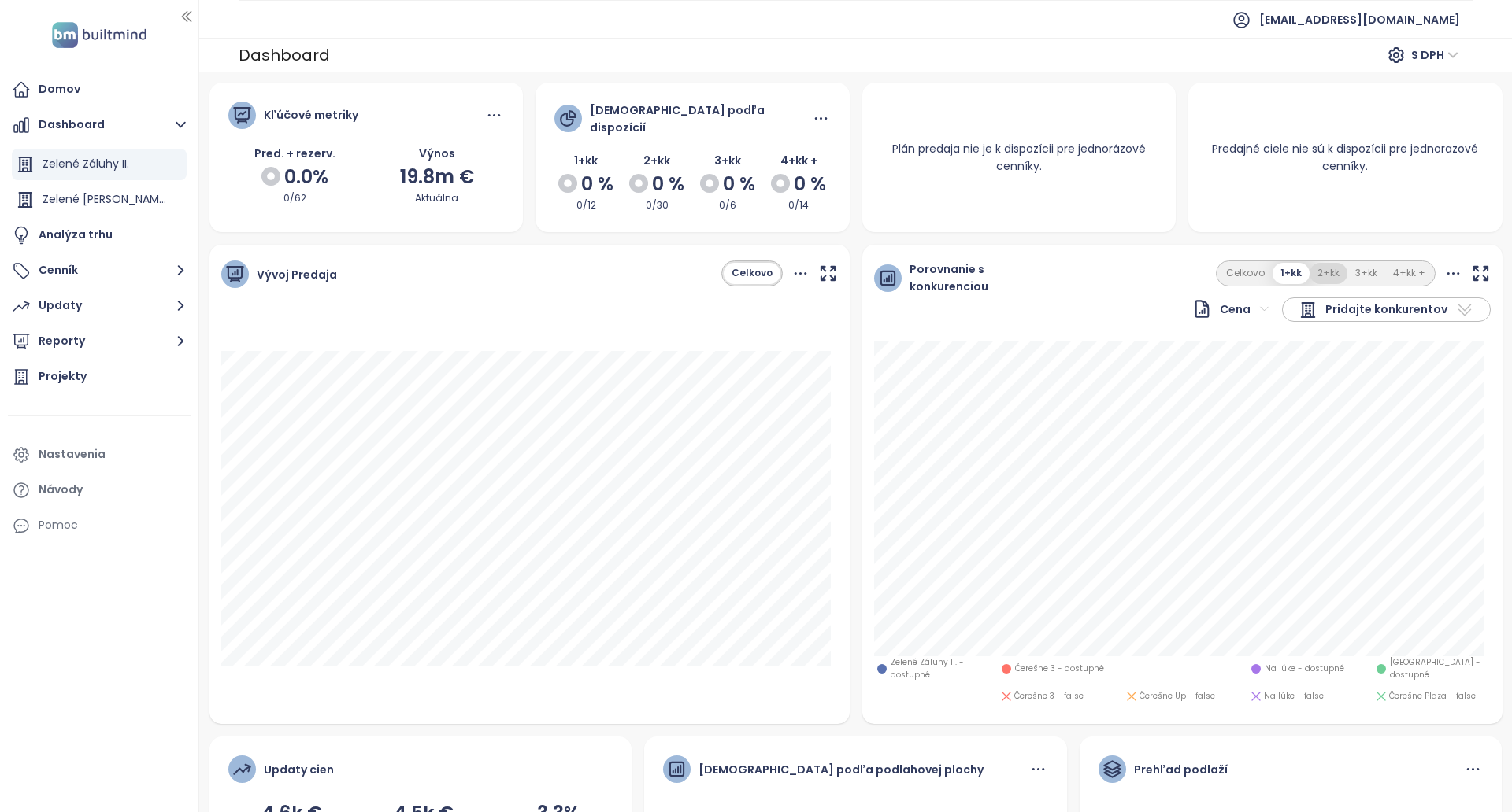
click at [1312, 263] on button "2+kk" at bounding box center [1328, 273] width 38 height 21
click at [1348, 266] on button "3+kk" at bounding box center [1366, 273] width 38 height 21
click at [1456, 311] on icon at bounding box center [1465, 310] width 19 height 18
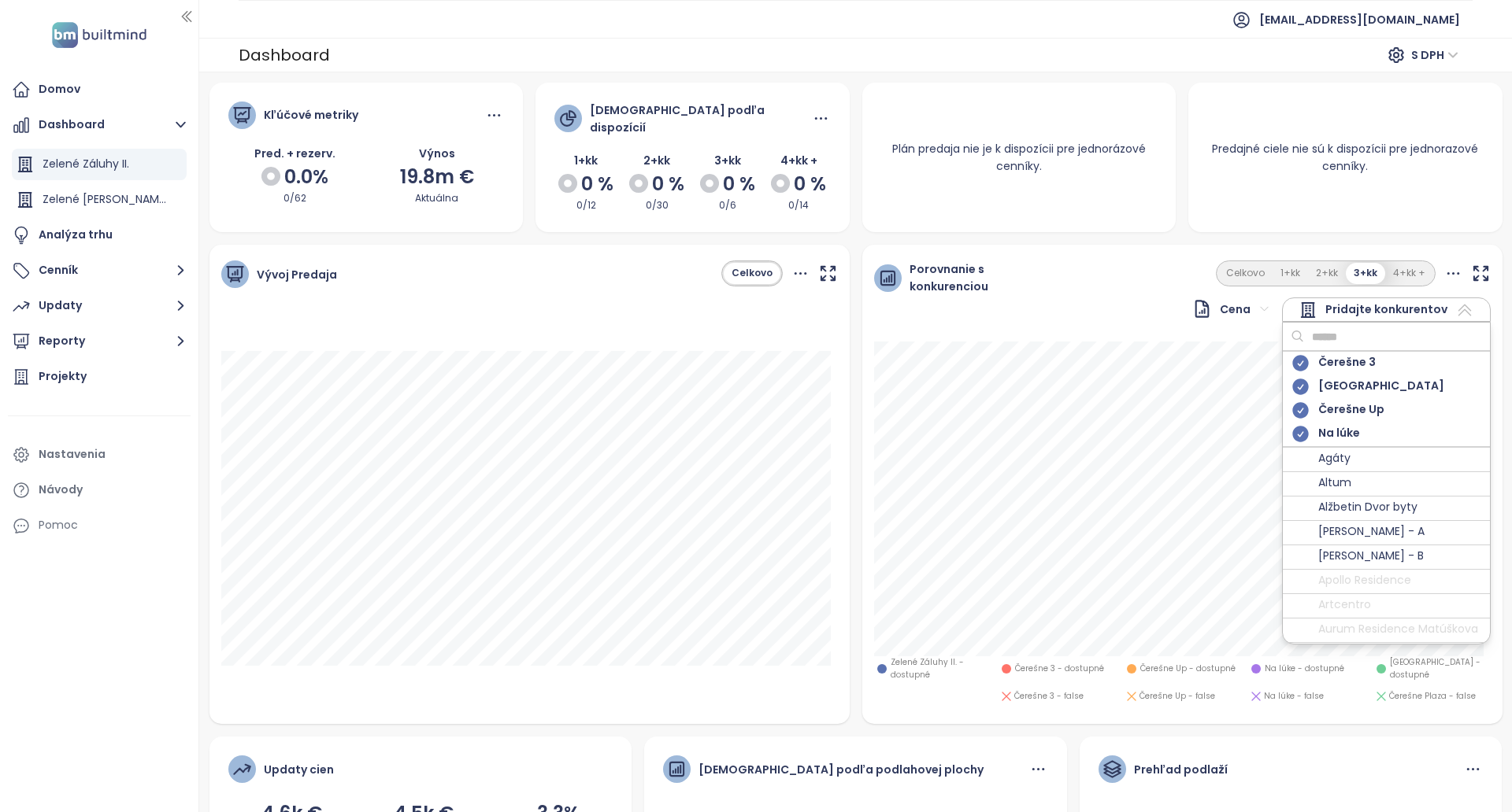
click at [748, 266] on button "Celkovo" at bounding box center [752, 273] width 56 height 21
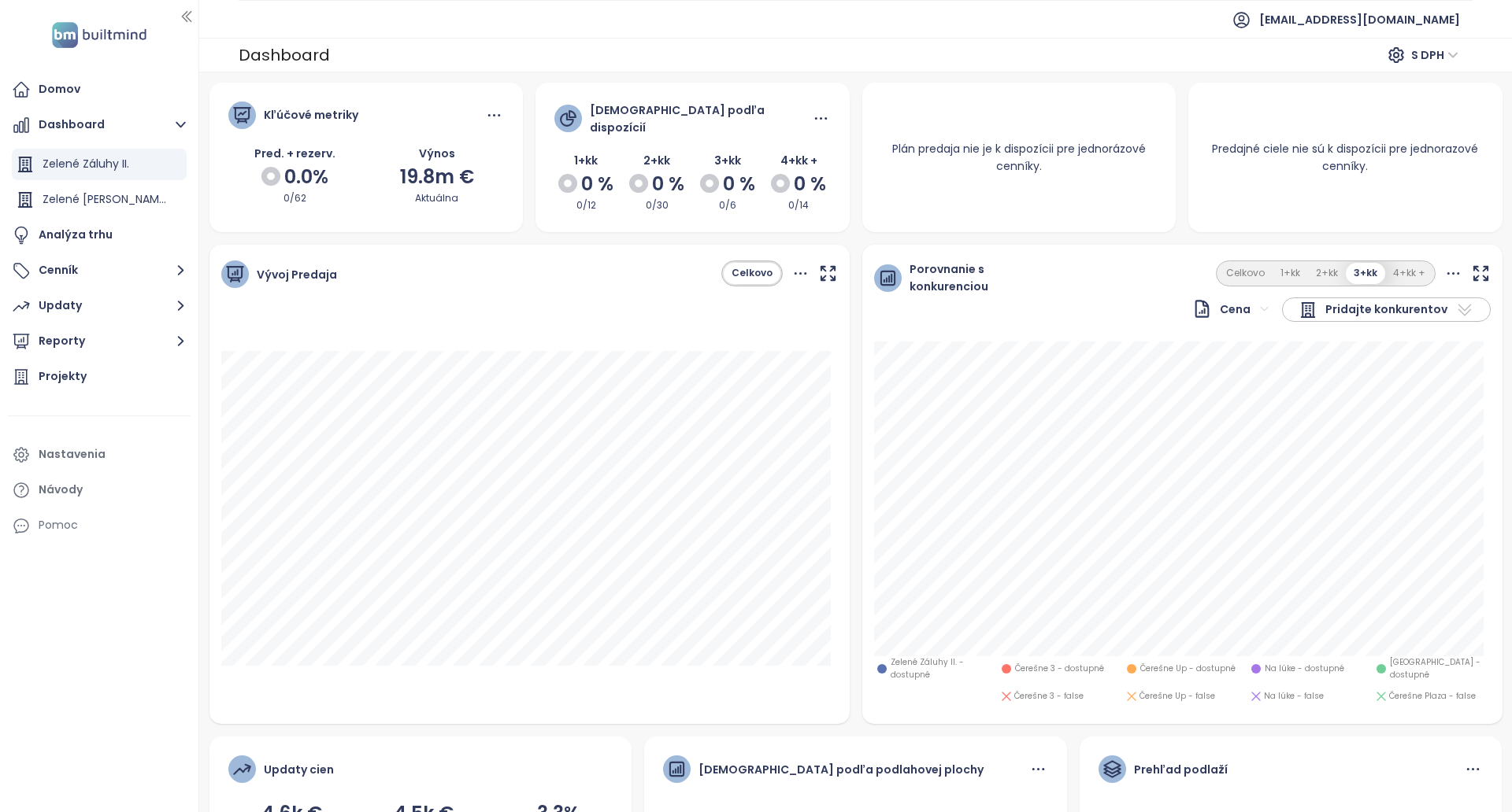
click at [820, 266] on icon "button" at bounding box center [827, 273] width 19 height 19
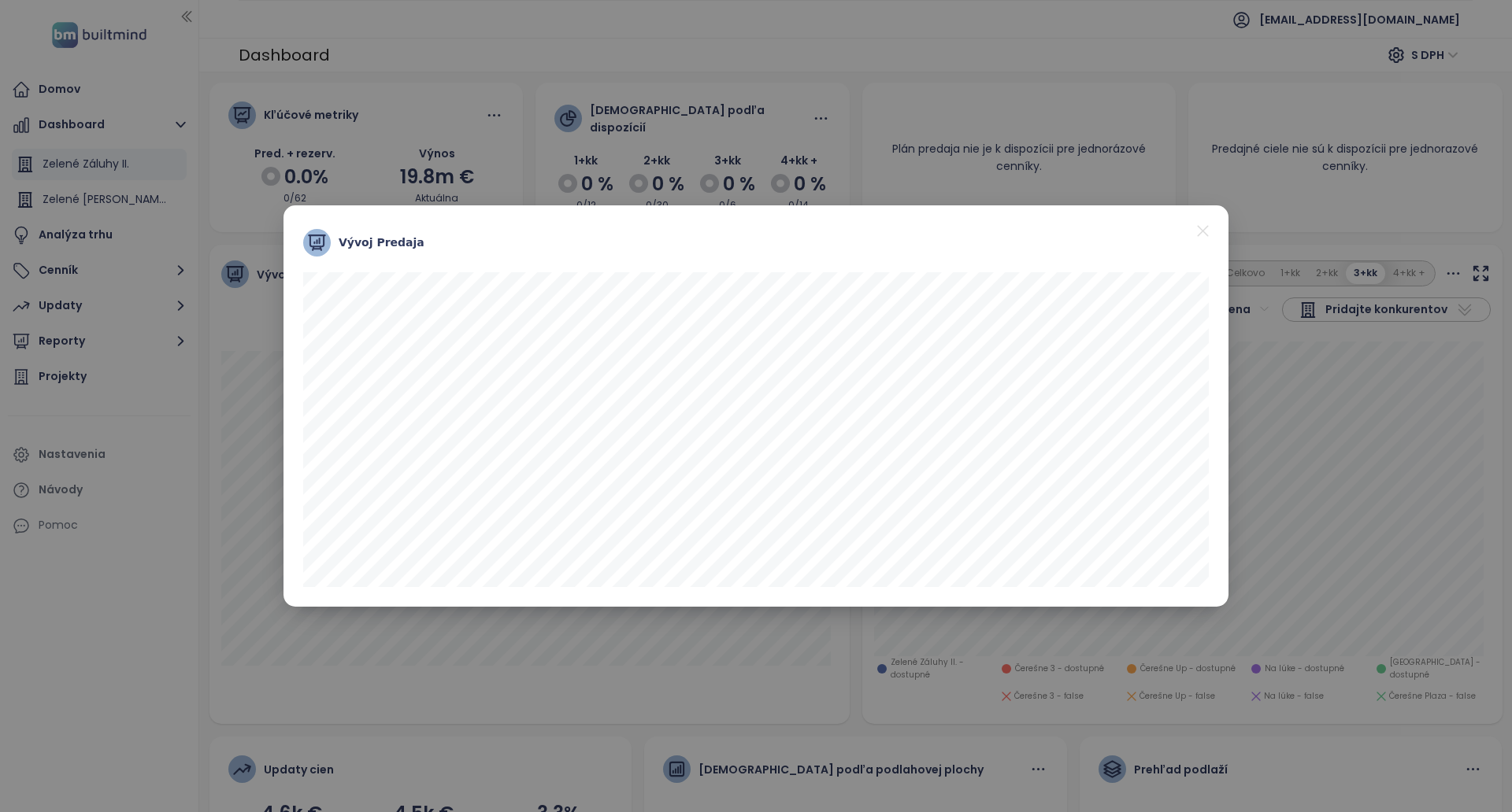
click at [1208, 230] on icon "close" at bounding box center [1203, 230] width 19 height 19
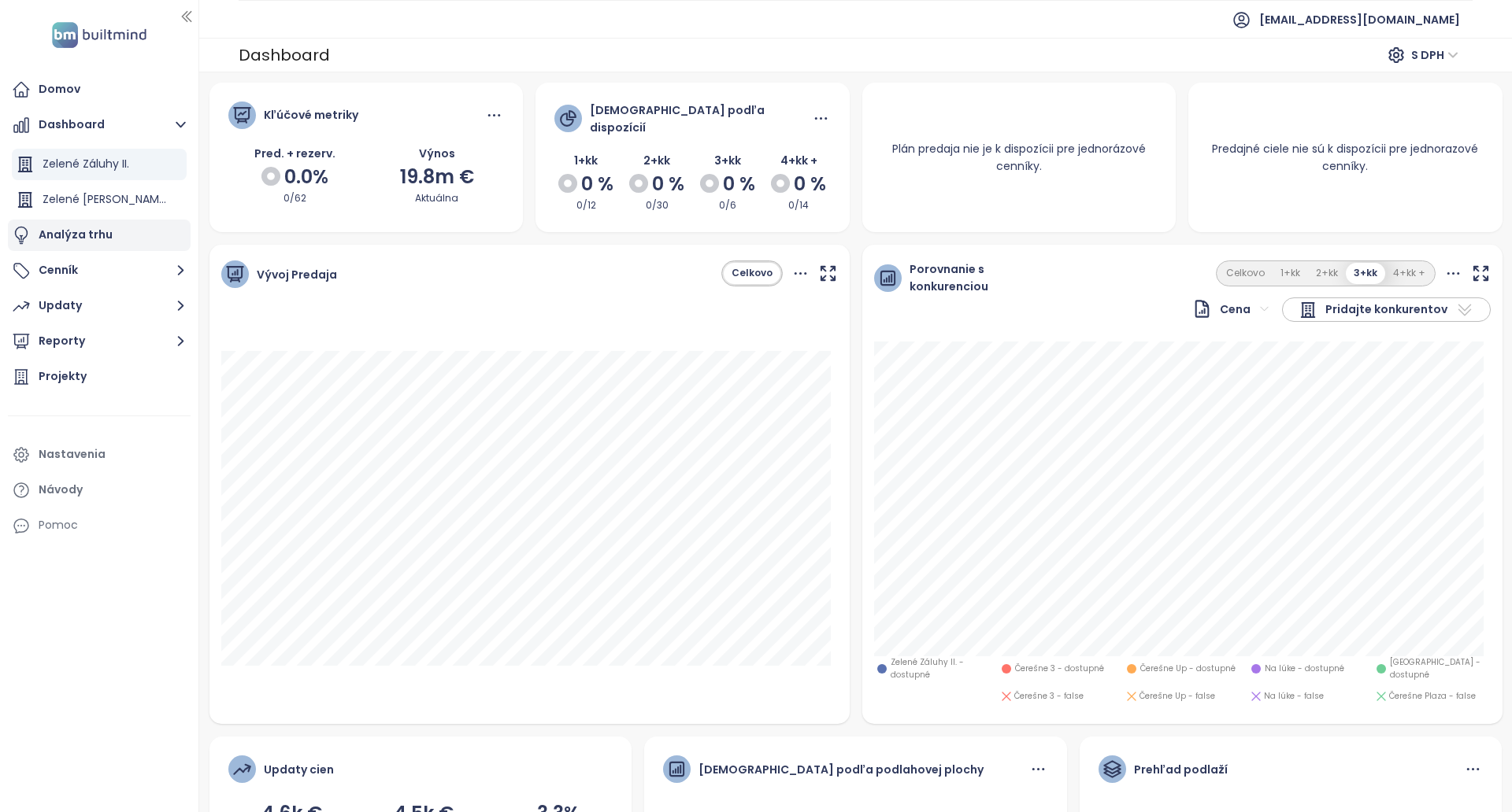
click at [76, 242] on div "Analýza trhu" at bounding box center [76, 235] width 74 height 19
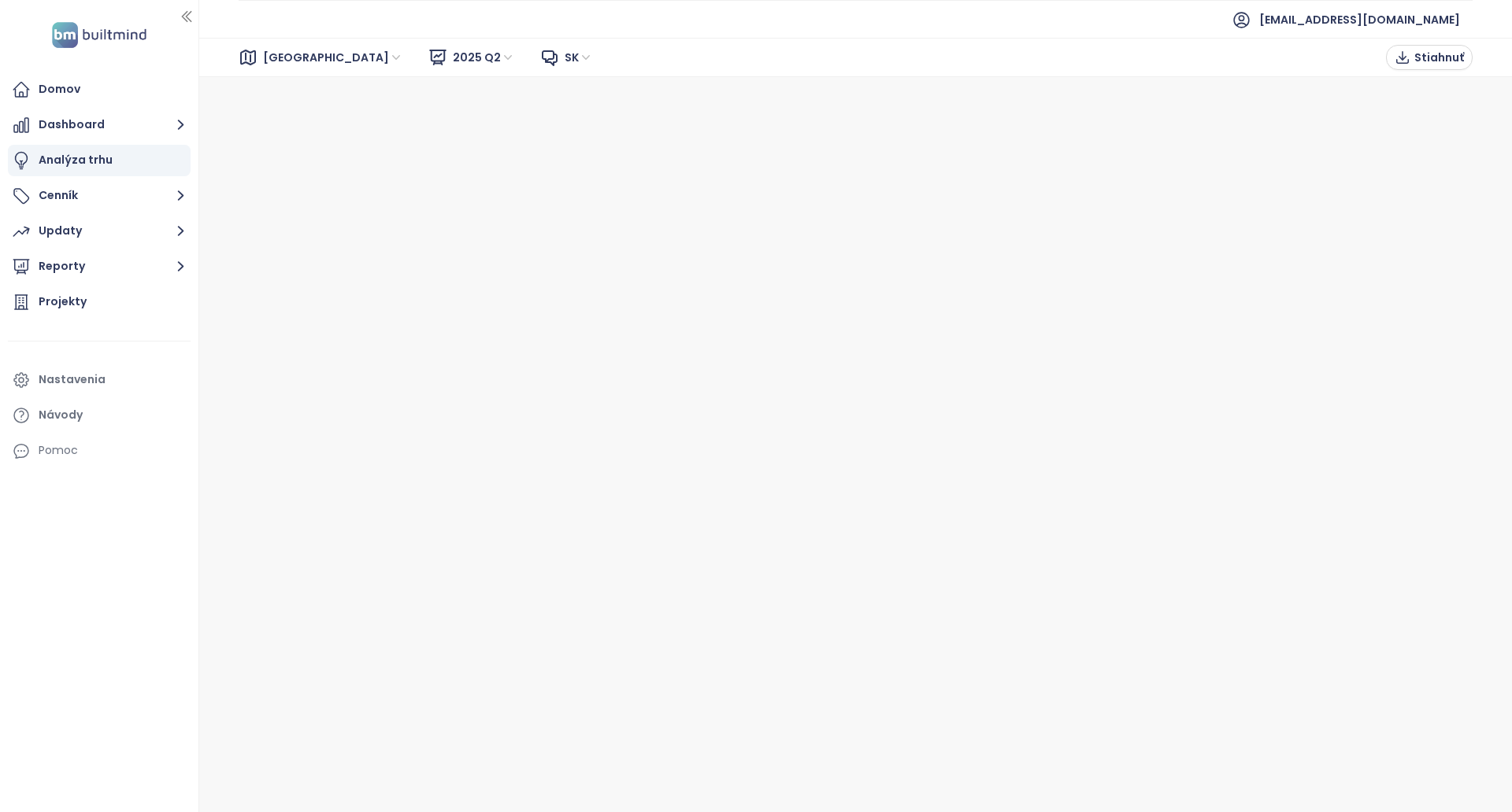
click at [452, 58] on span "2025 Q2" at bounding box center [484, 57] width 62 height 24
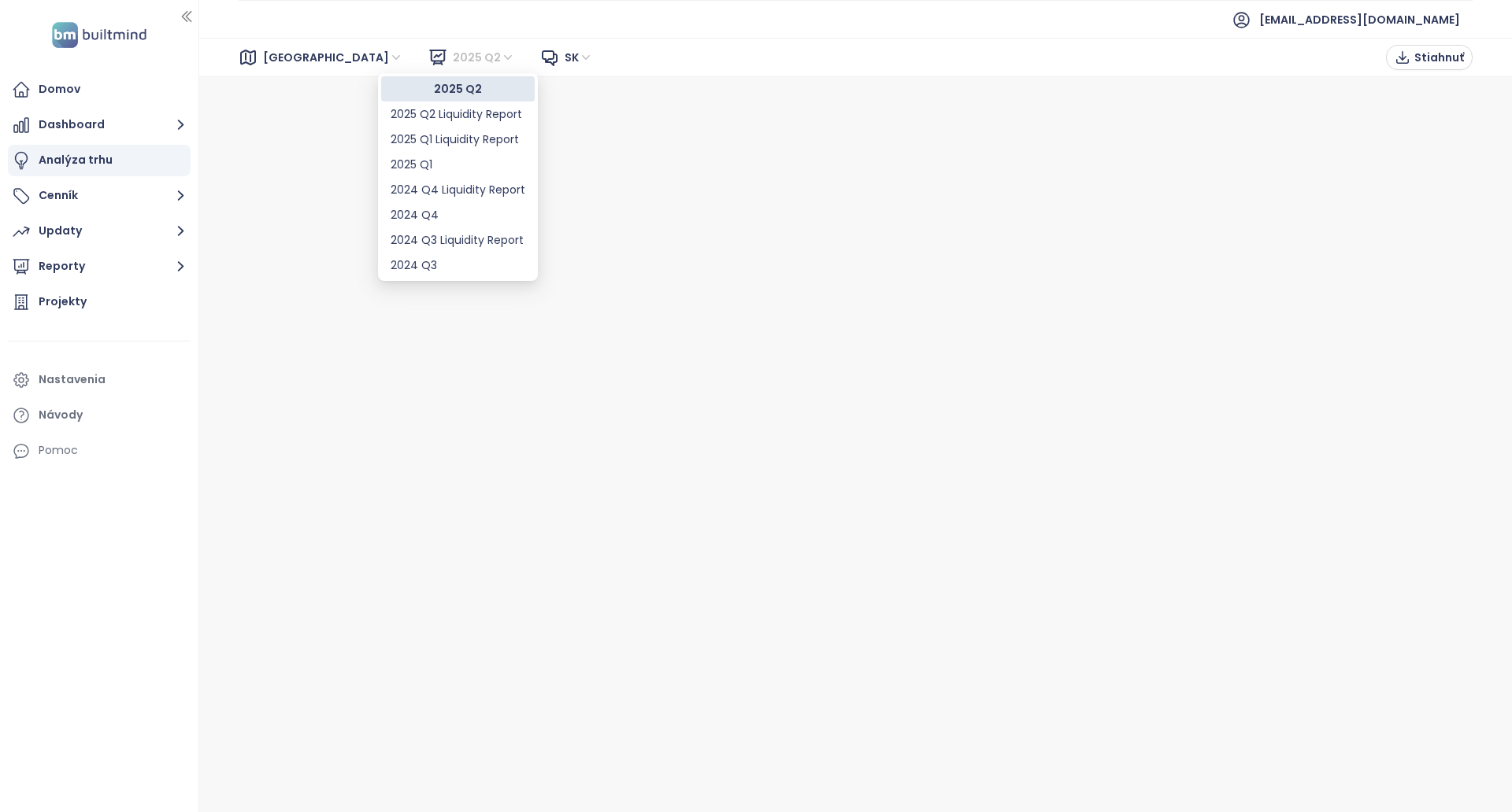
click at [452, 58] on span "2025 Q2" at bounding box center [484, 57] width 62 height 24
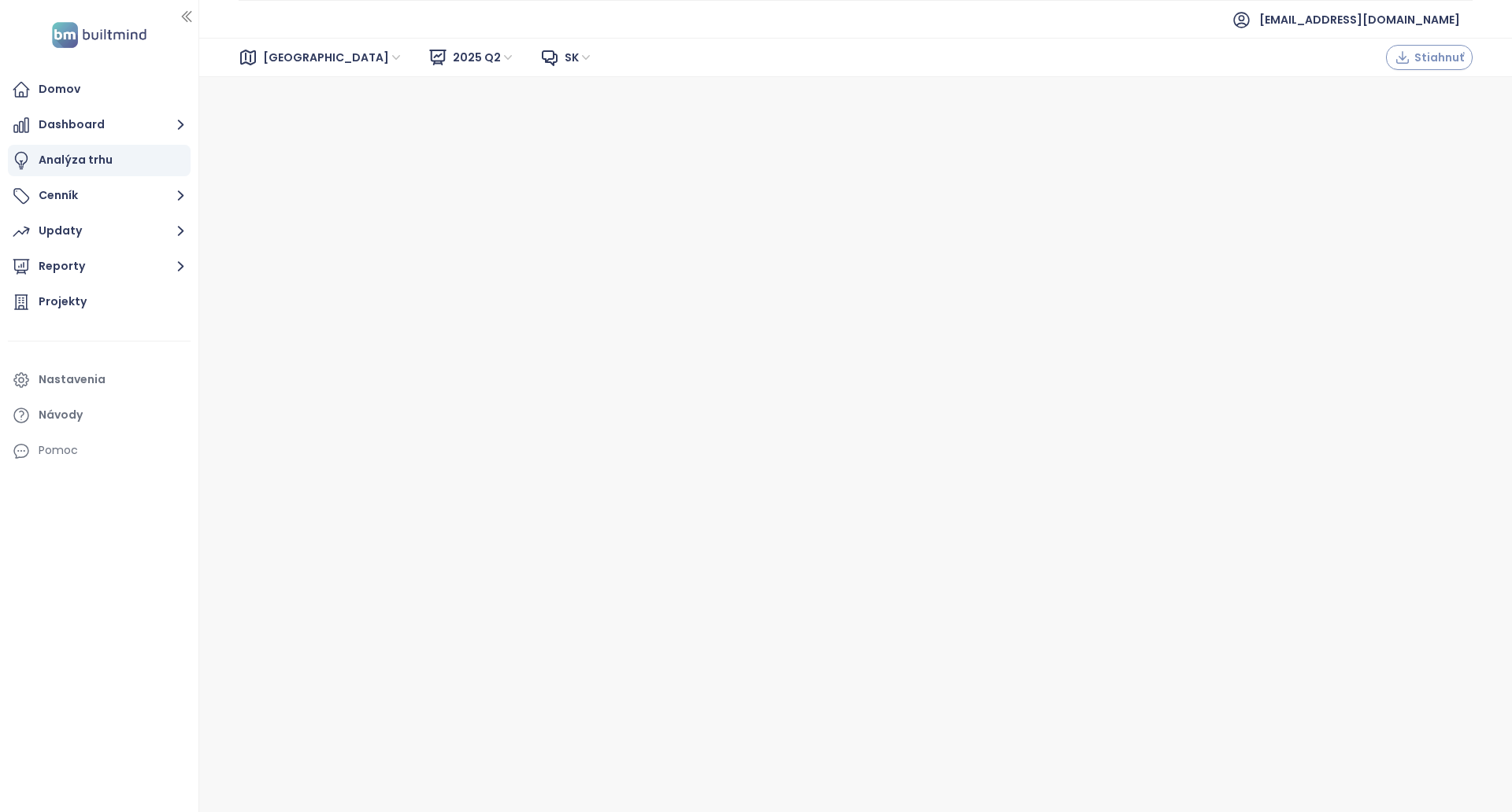
click at [1391, 59] on button "Stiahnuť" at bounding box center [1429, 57] width 87 height 25
